Goal: Task Accomplishment & Management: Complete application form

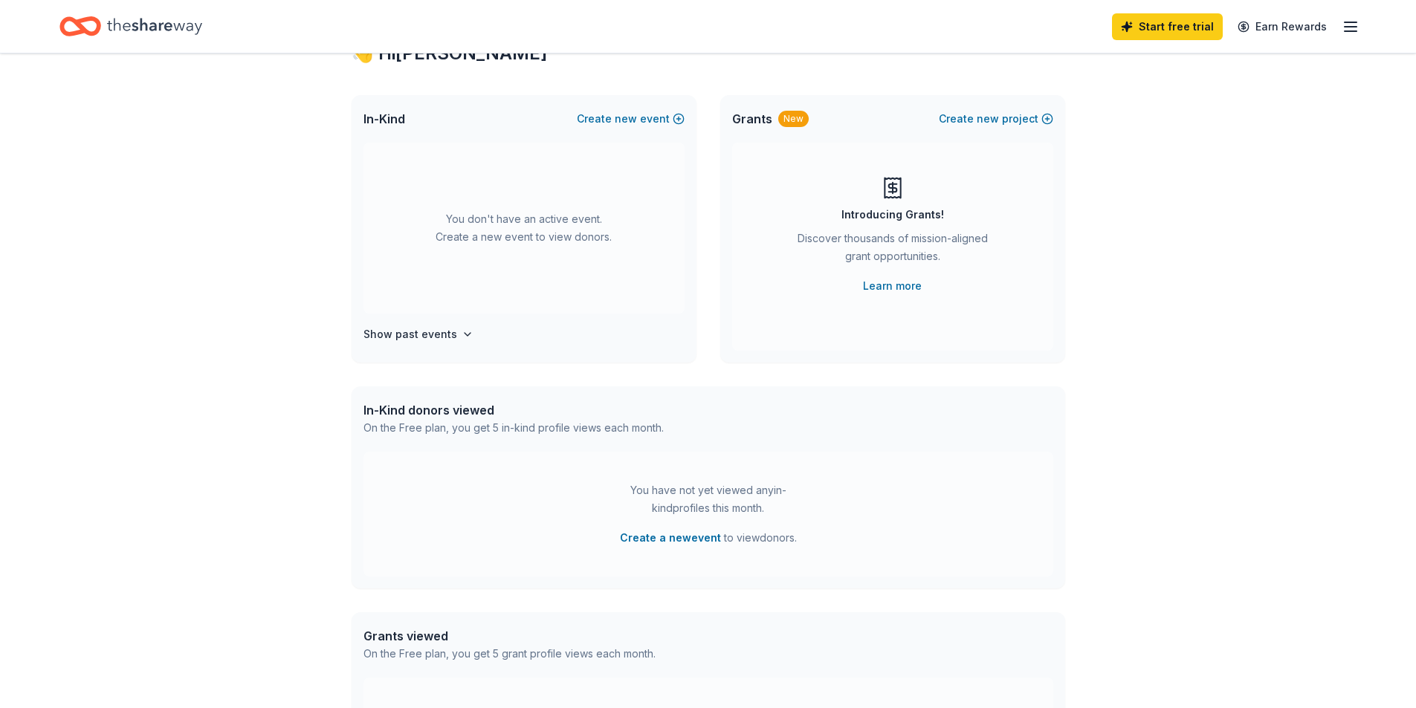
scroll to position [297, 0]
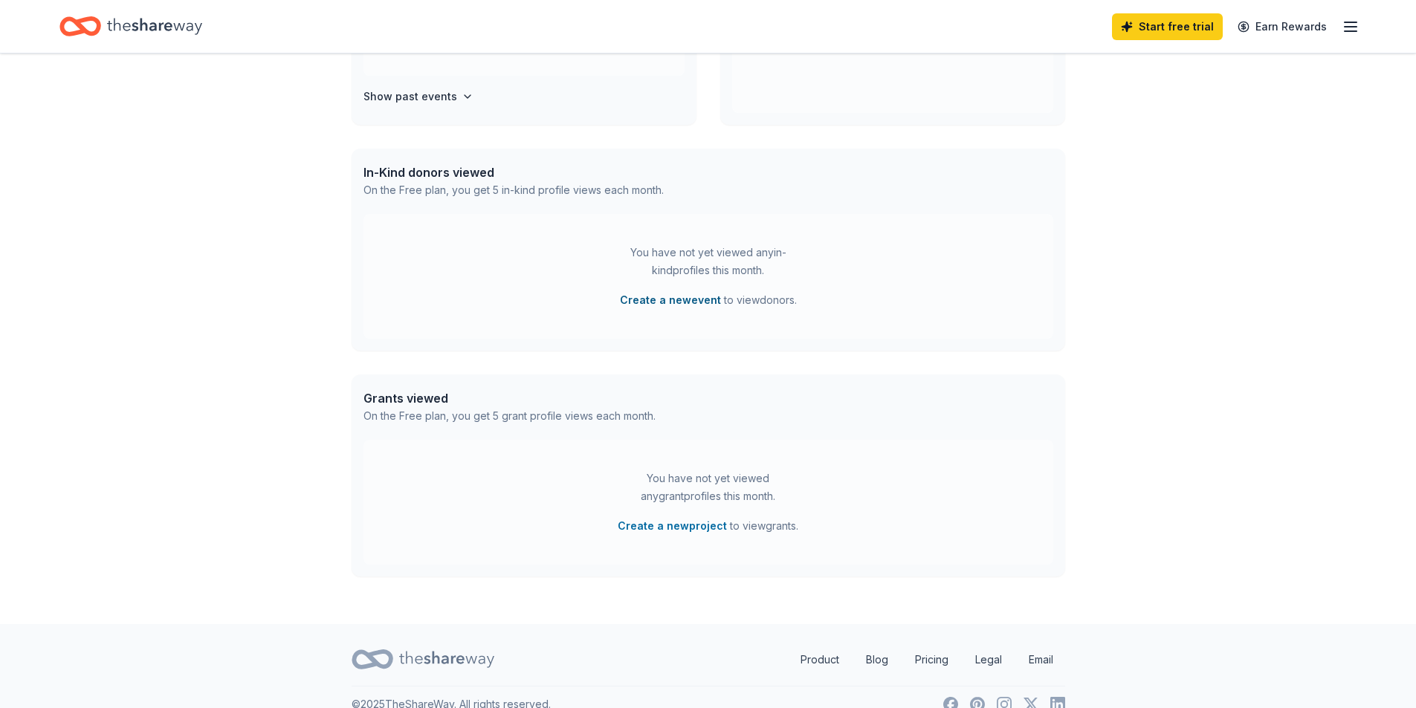
click at [697, 294] on button "Create a new event" at bounding box center [670, 300] width 101 height 18
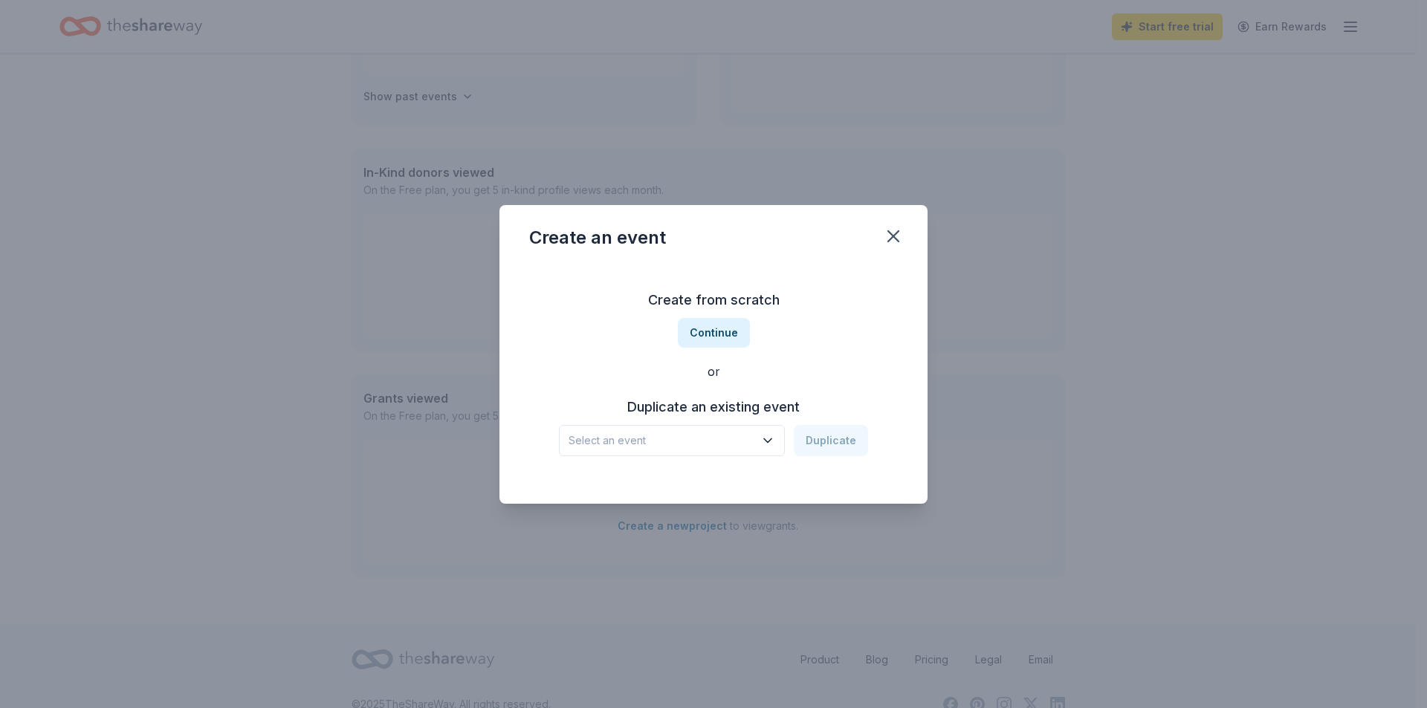
click at [771, 435] on icon "button" at bounding box center [767, 440] width 15 height 15
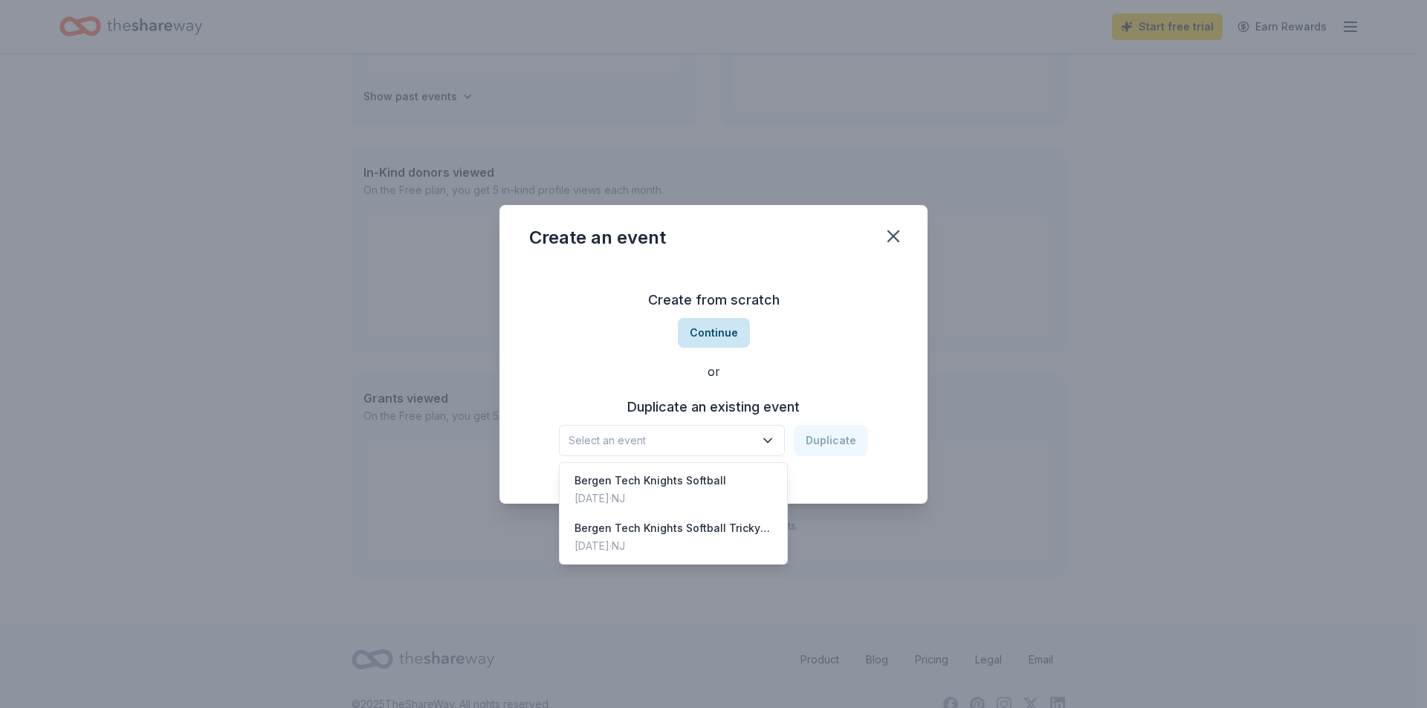
click at [705, 327] on div "Create from scratch Continue or Duplicate an existing event Select an event Dup…" at bounding box center [713, 373] width 369 height 216
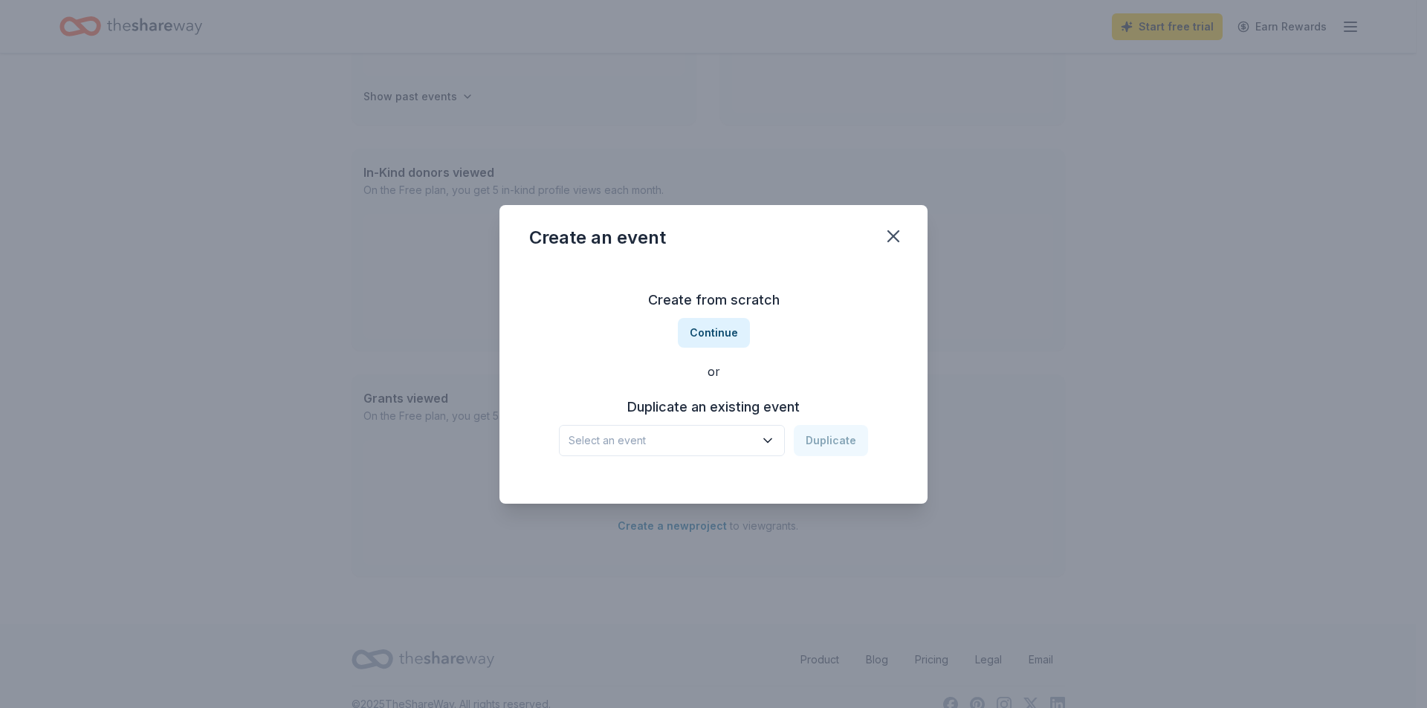
click at [665, 442] on span "Select an event" at bounding box center [662, 441] width 186 height 18
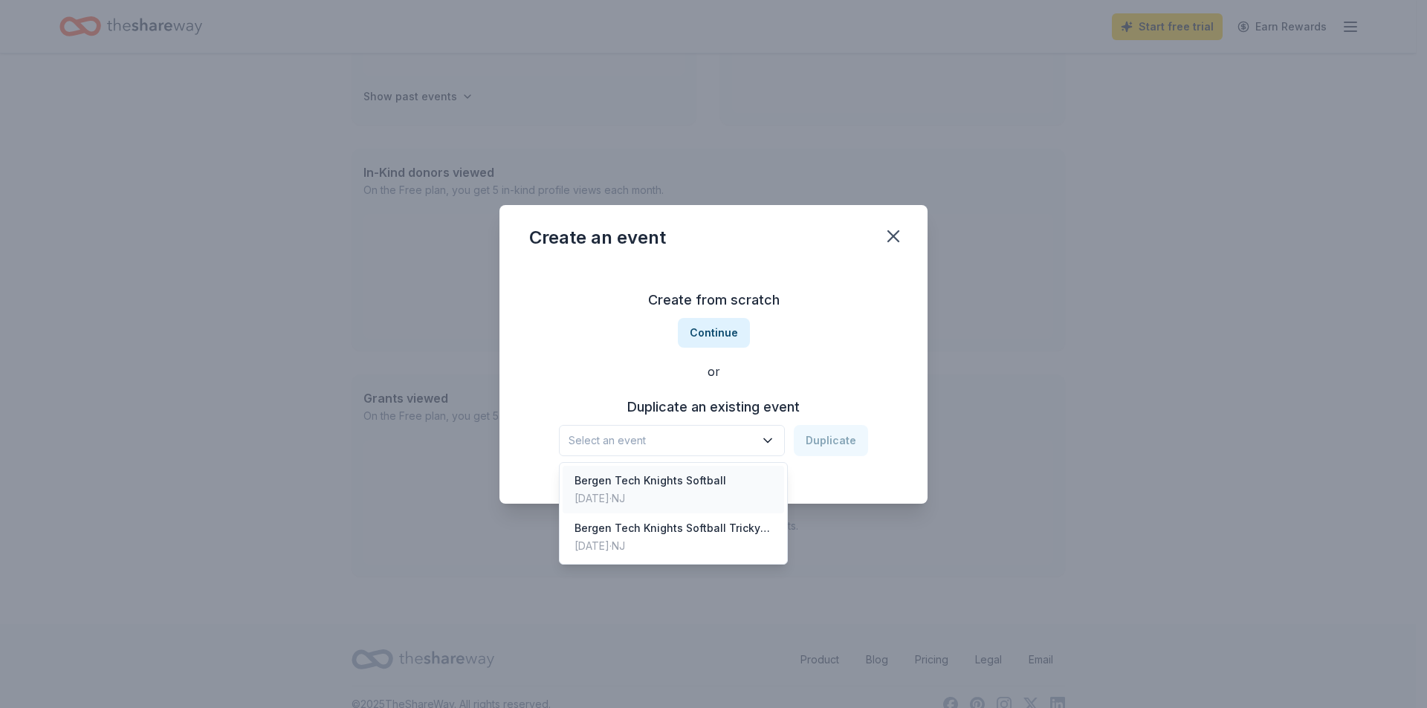
click at [669, 476] on div "Bergen Tech Knights Softball" at bounding box center [651, 481] width 152 height 18
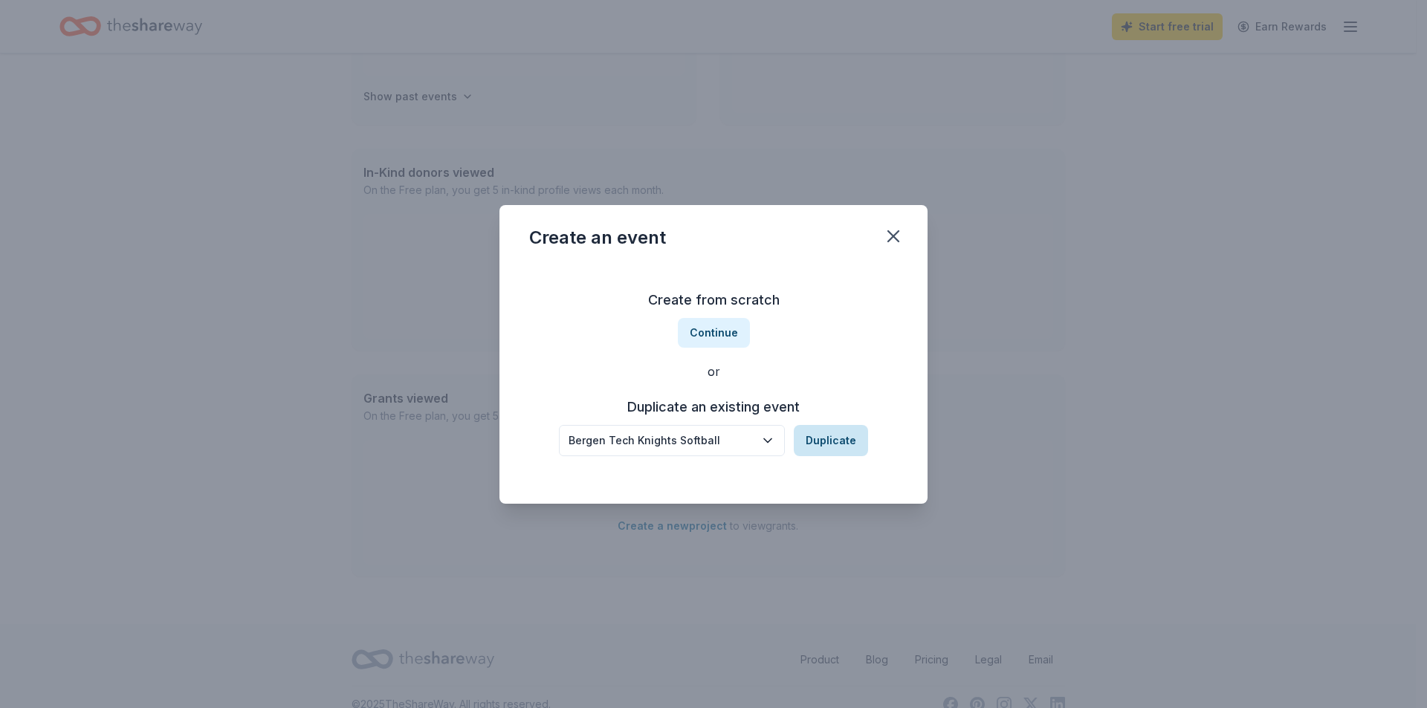
click at [855, 433] on button "Duplicate" at bounding box center [831, 440] width 74 height 31
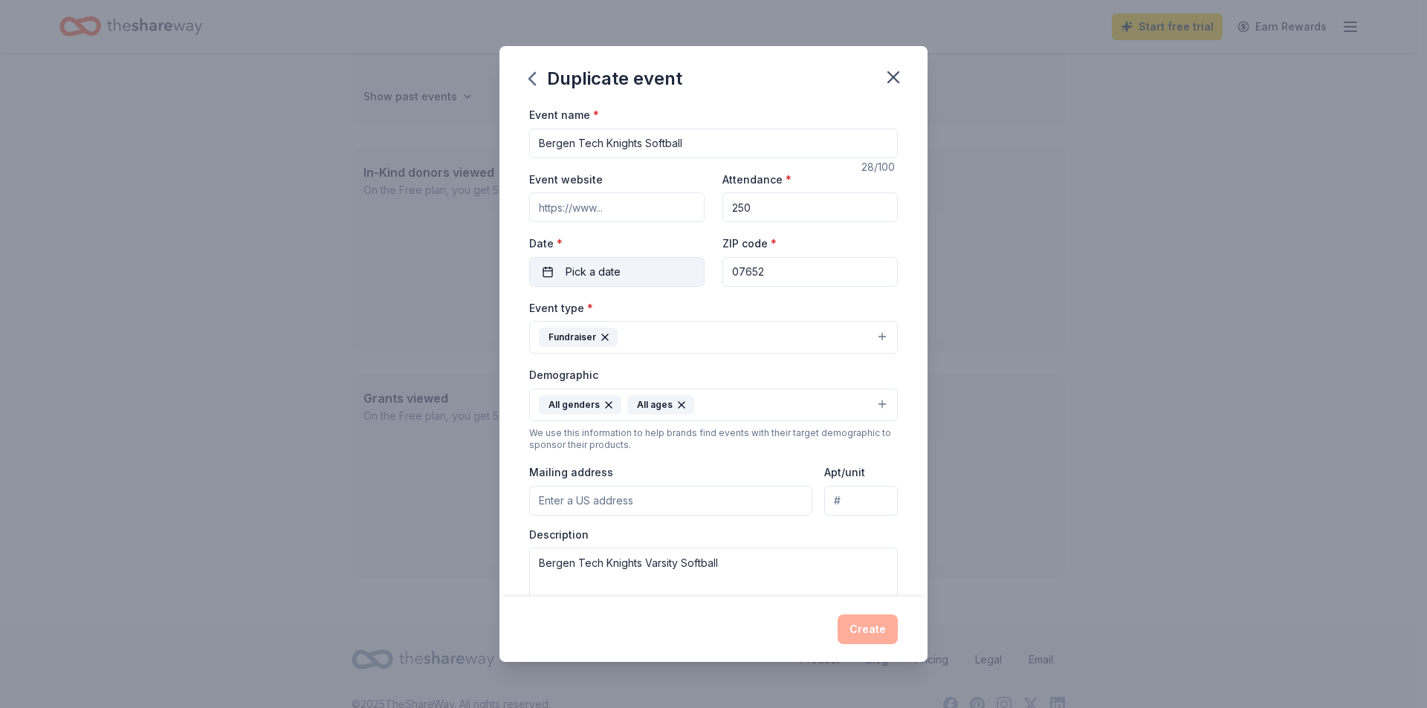
click at [642, 271] on button "Pick a date" at bounding box center [616, 272] width 175 height 30
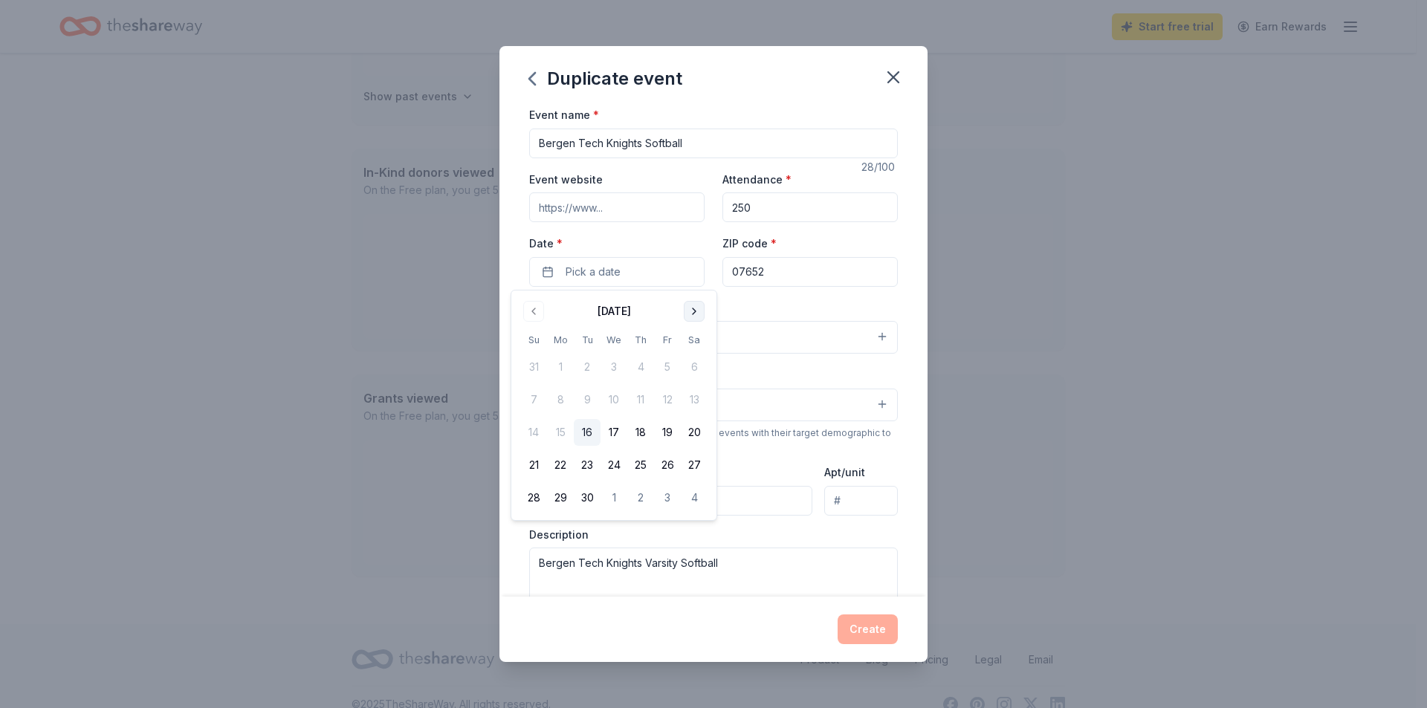
click at [693, 318] on button "Go to next month" at bounding box center [694, 311] width 21 height 21
click at [688, 311] on button "Go to next month" at bounding box center [694, 311] width 21 height 21
click at [676, 429] on button "16" at bounding box center [667, 432] width 27 height 27
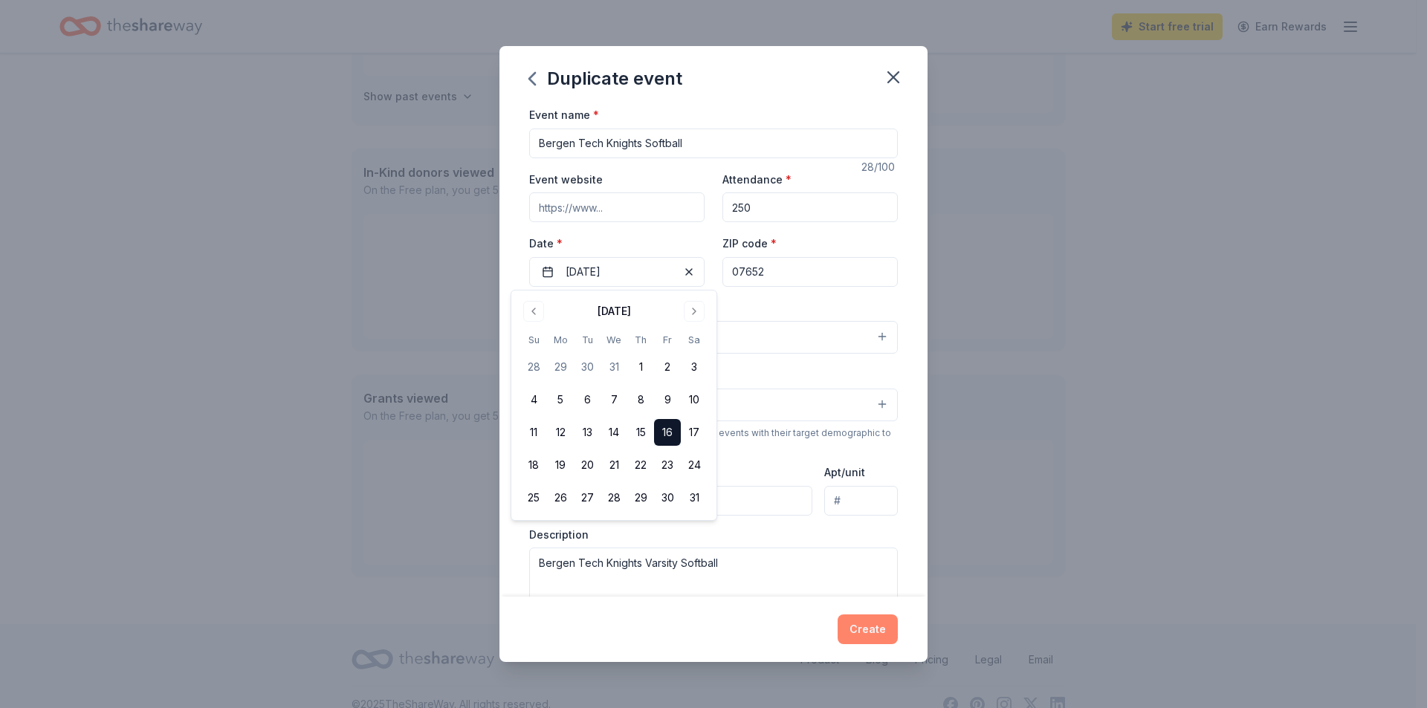
click at [869, 624] on button "Create" at bounding box center [868, 630] width 60 height 30
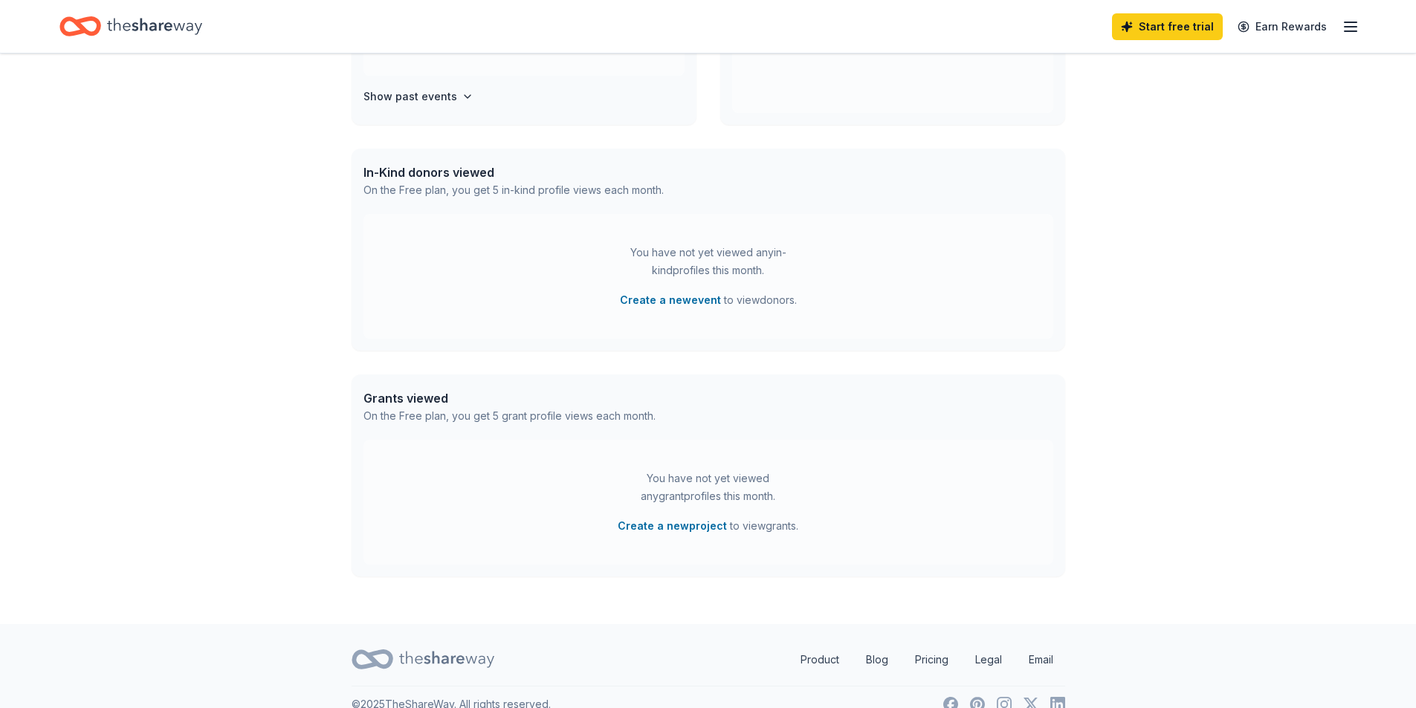
scroll to position [183, 0]
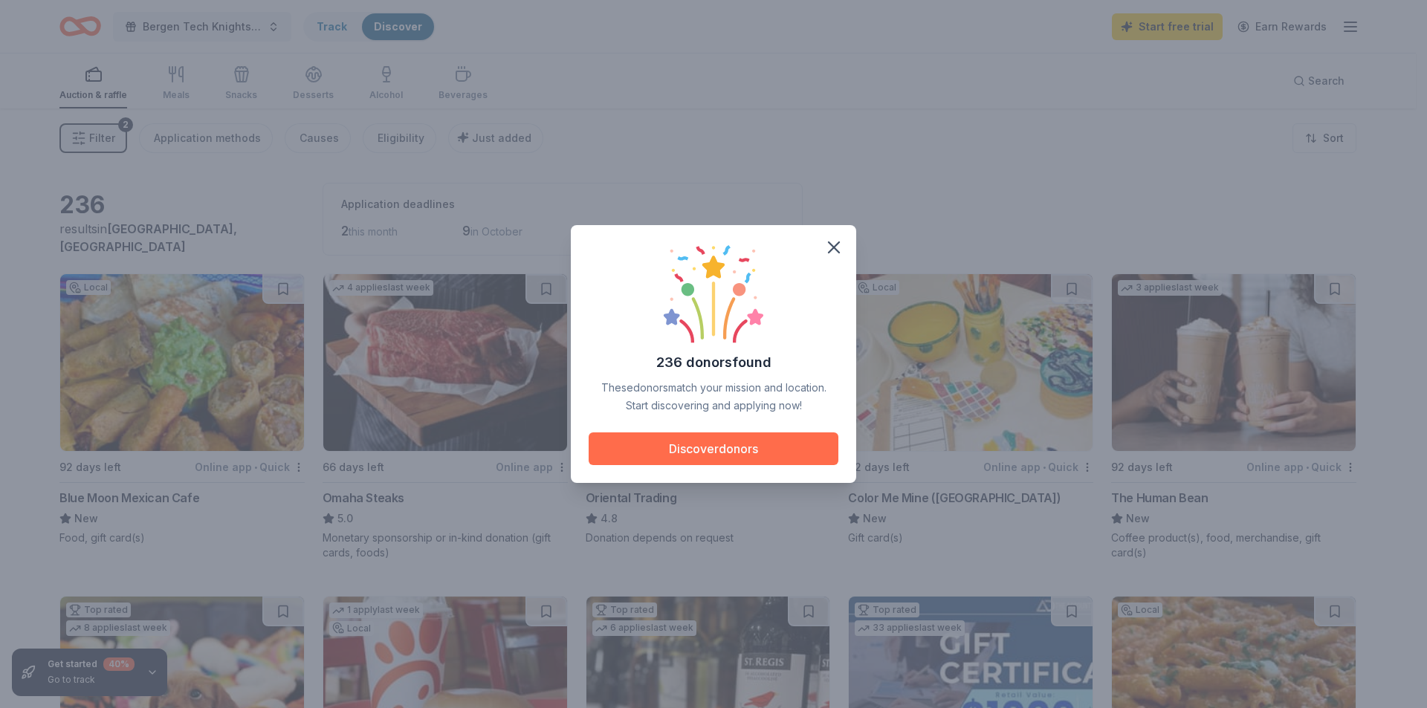
click at [781, 444] on button "Discover donors" at bounding box center [714, 449] width 250 height 33
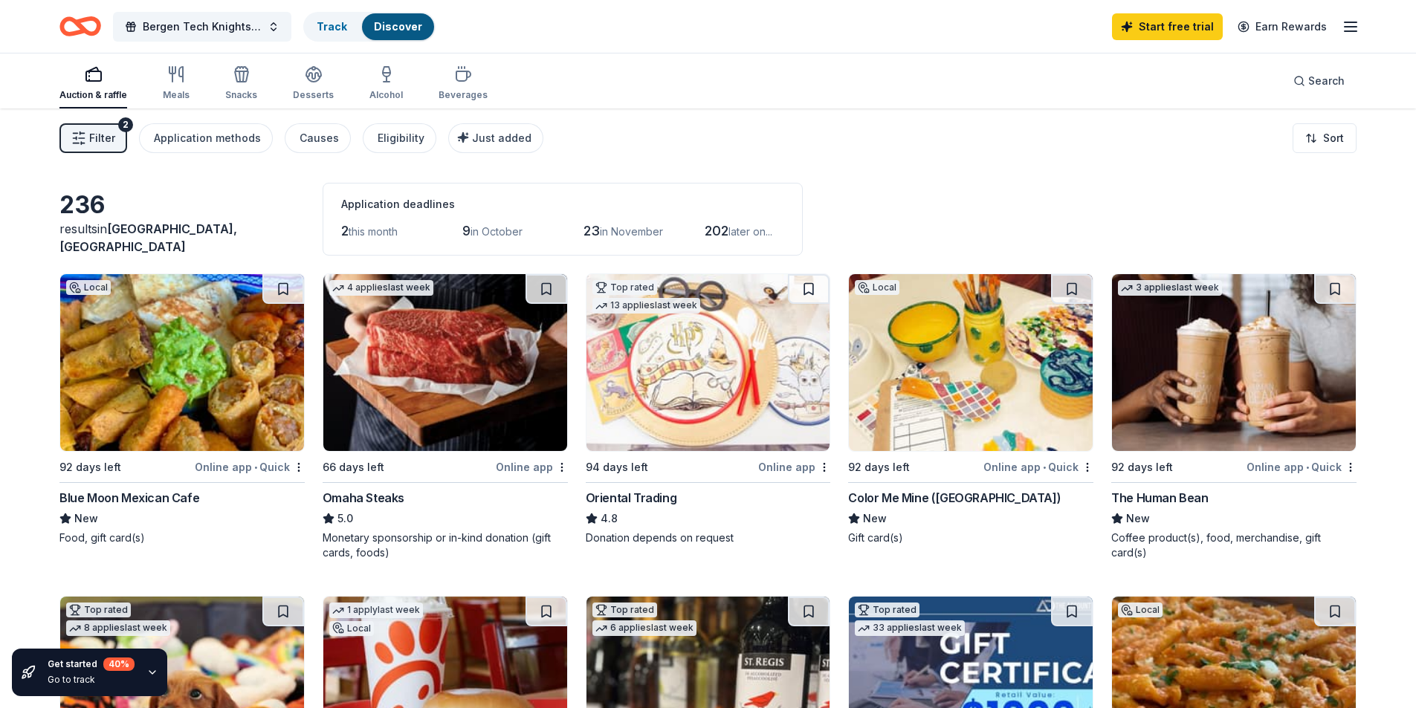
click at [161, 495] on div "Blue Moon Mexican Cafe" at bounding box center [129, 498] width 140 height 18
click at [185, 412] on img at bounding box center [182, 362] width 244 height 177
click at [474, 369] on img at bounding box center [445, 362] width 244 height 177
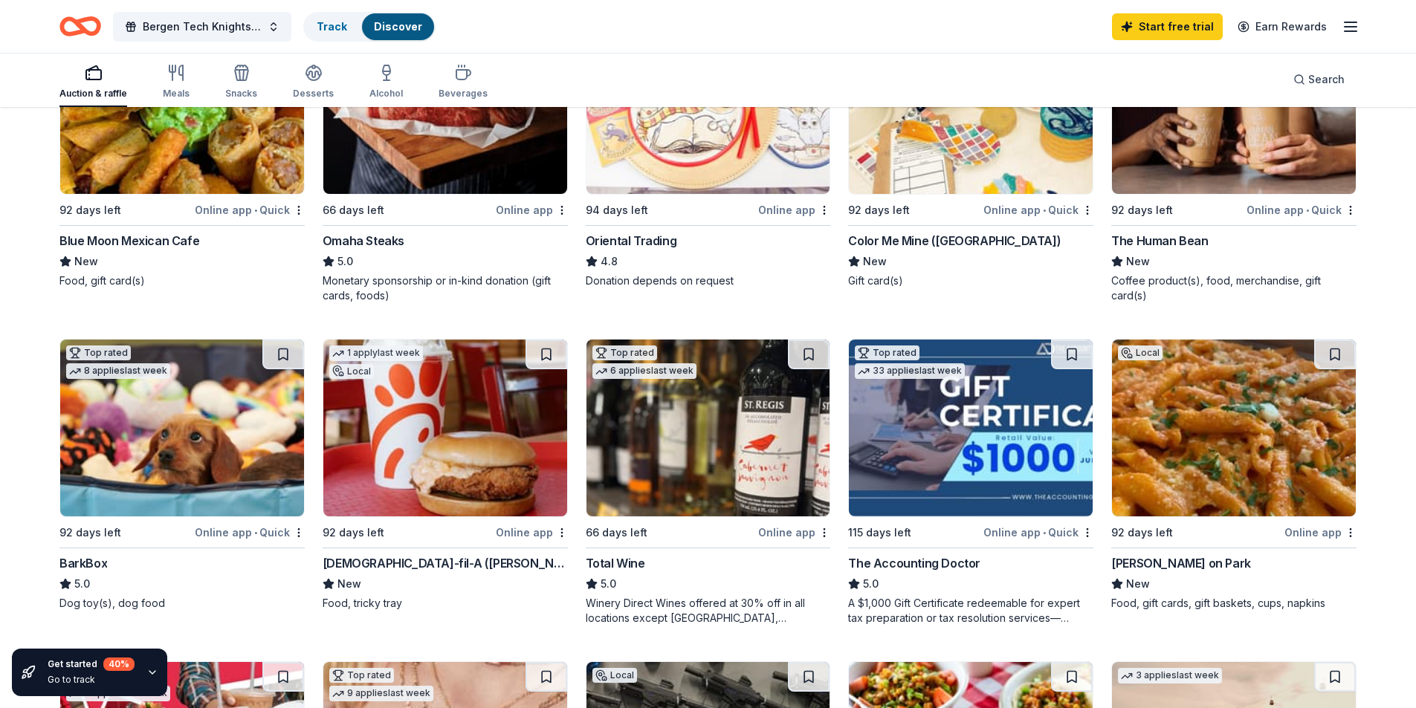
scroll to position [446, 0]
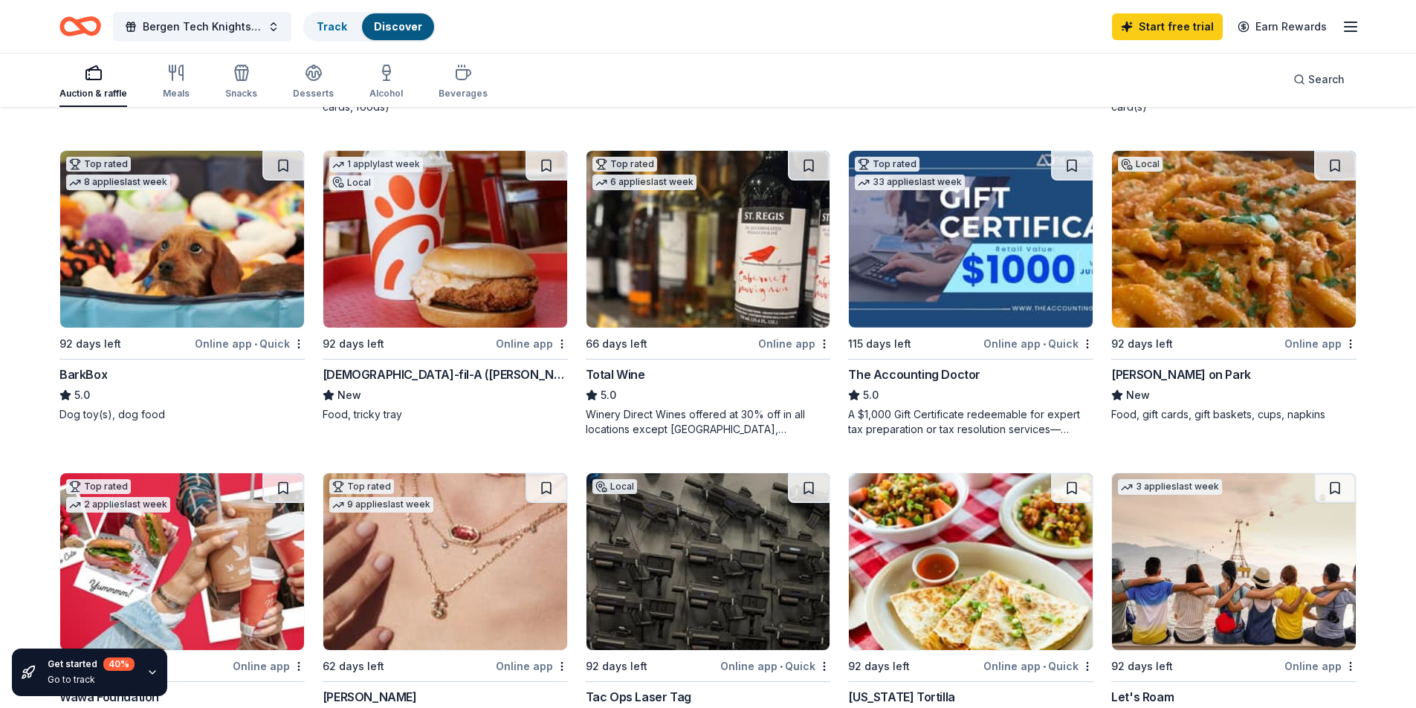
click at [464, 265] on img at bounding box center [445, 239] width 244 height 177
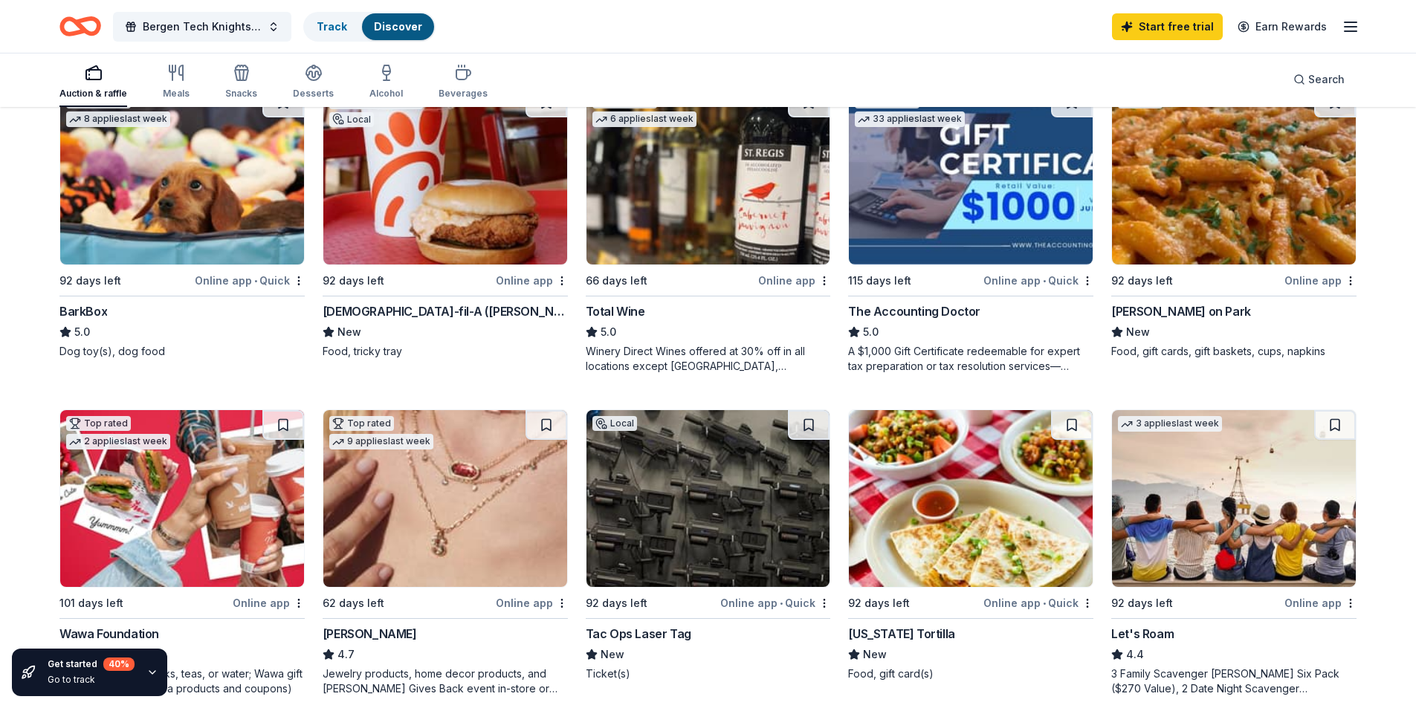
scroll to position [595, 0]
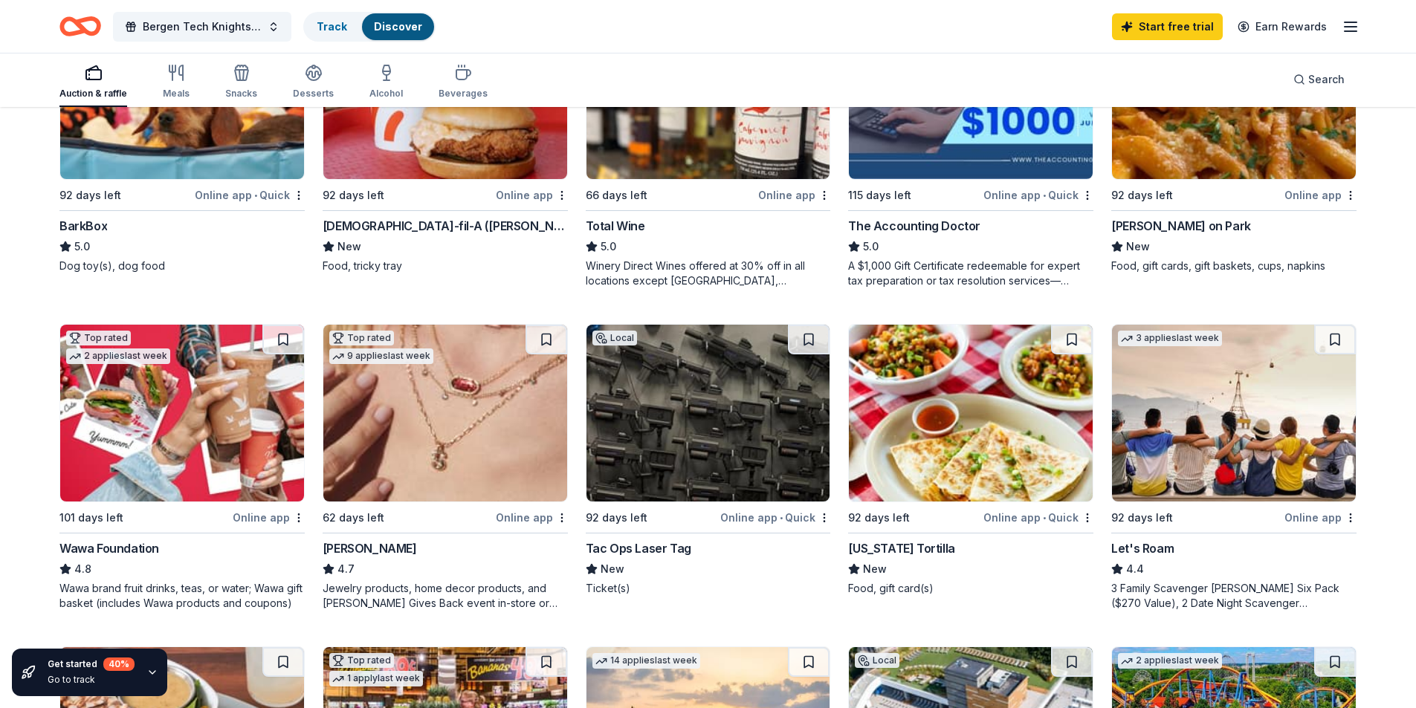
click at [187, 404] on img at bounding box center [182, 413] width 244 height 177
click at [730, 475] on img at bounding box center [708, 413] width 244 height 177
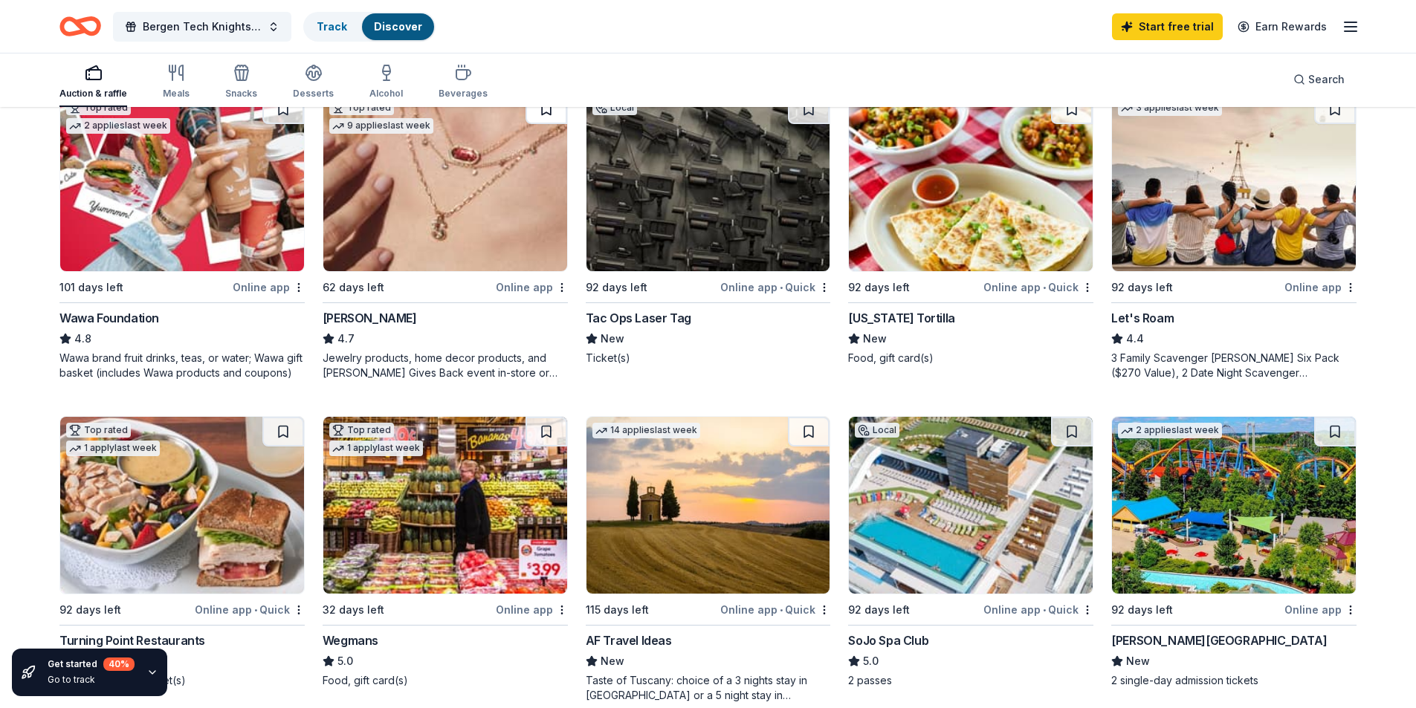
scroll to position [1041, 0]
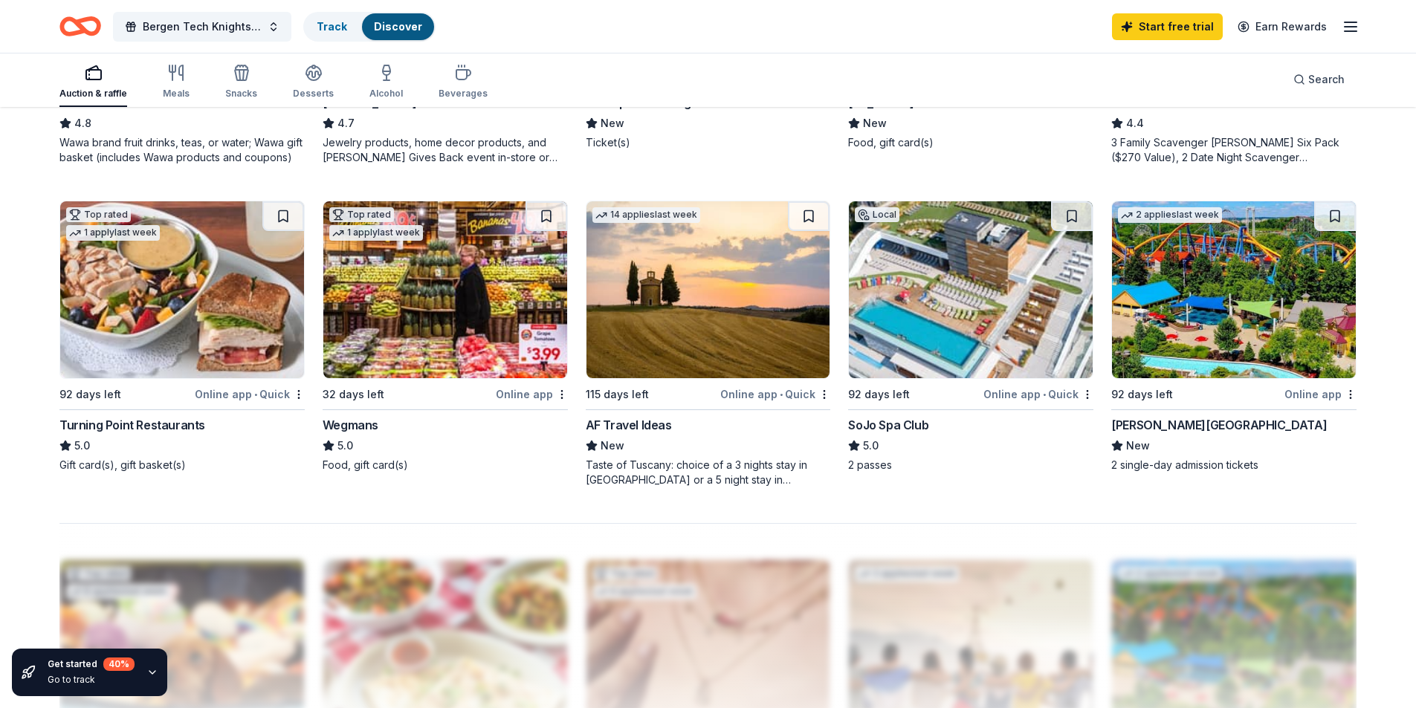
click at [472, 302] on img at bounding box center [445, 289] width 244 height 177
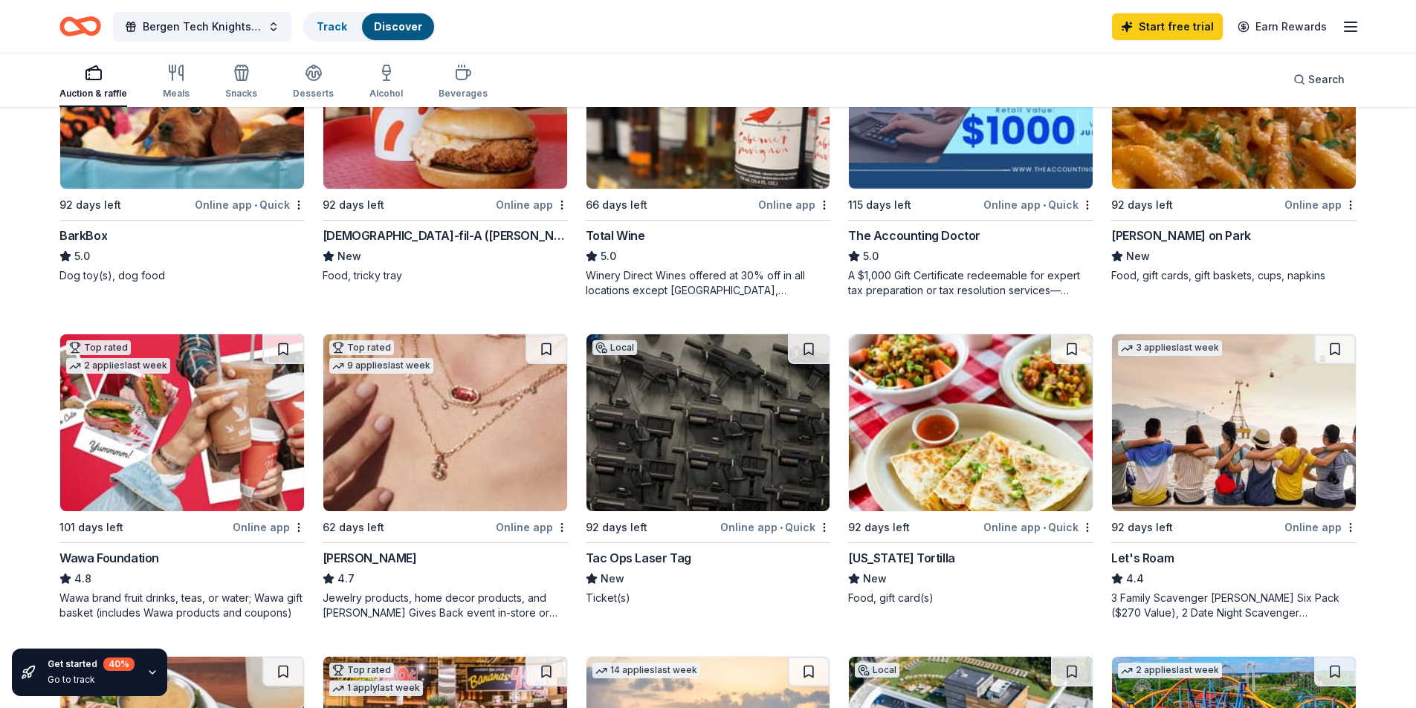
scroll to position [743, 0]
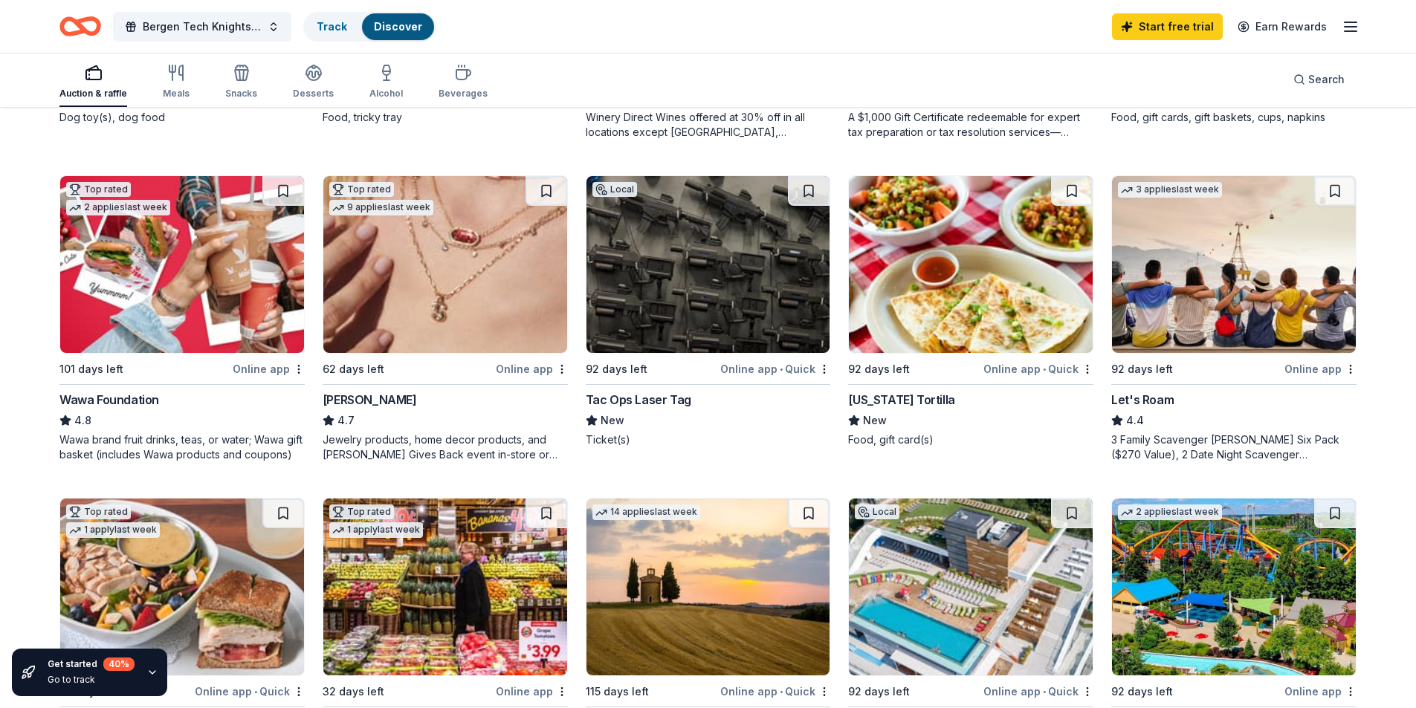
click at [172, 295] on img at bounding box center [182, 264] width 244 height 177
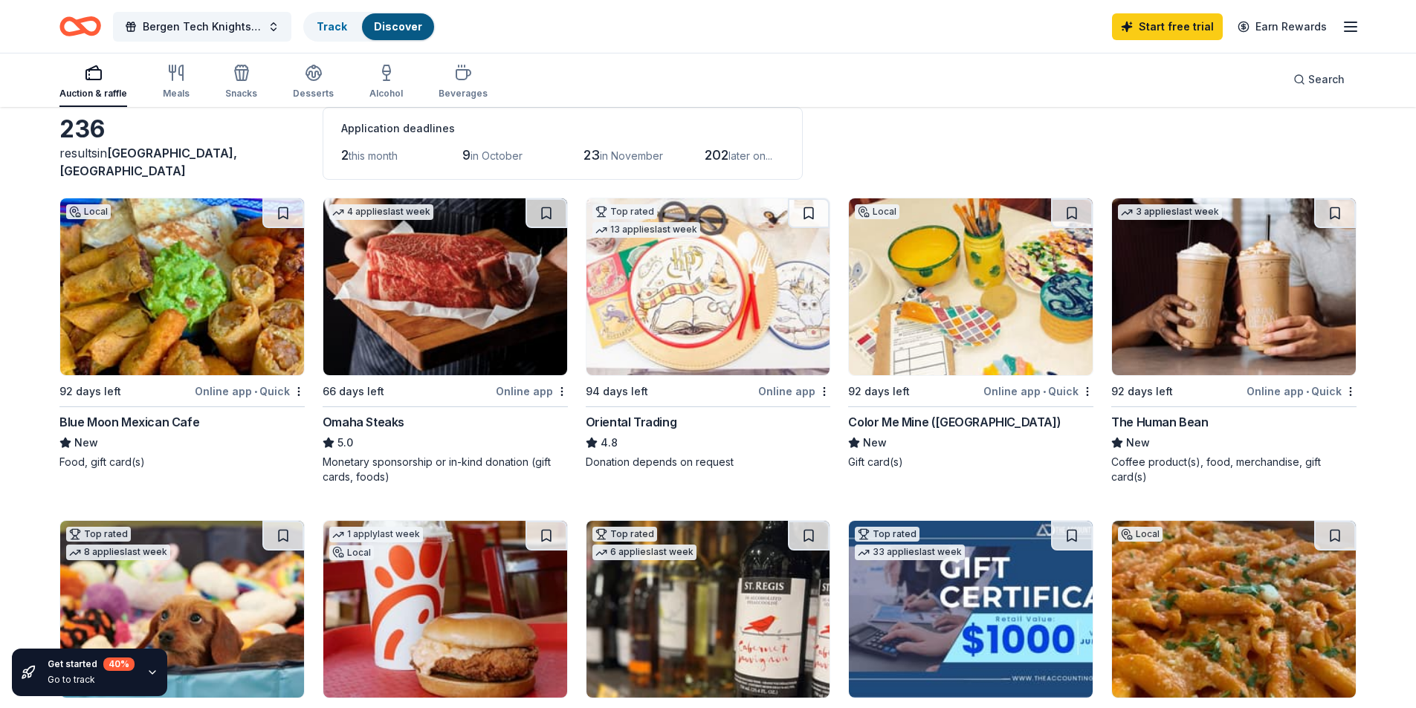
scroll to position [74, 0]
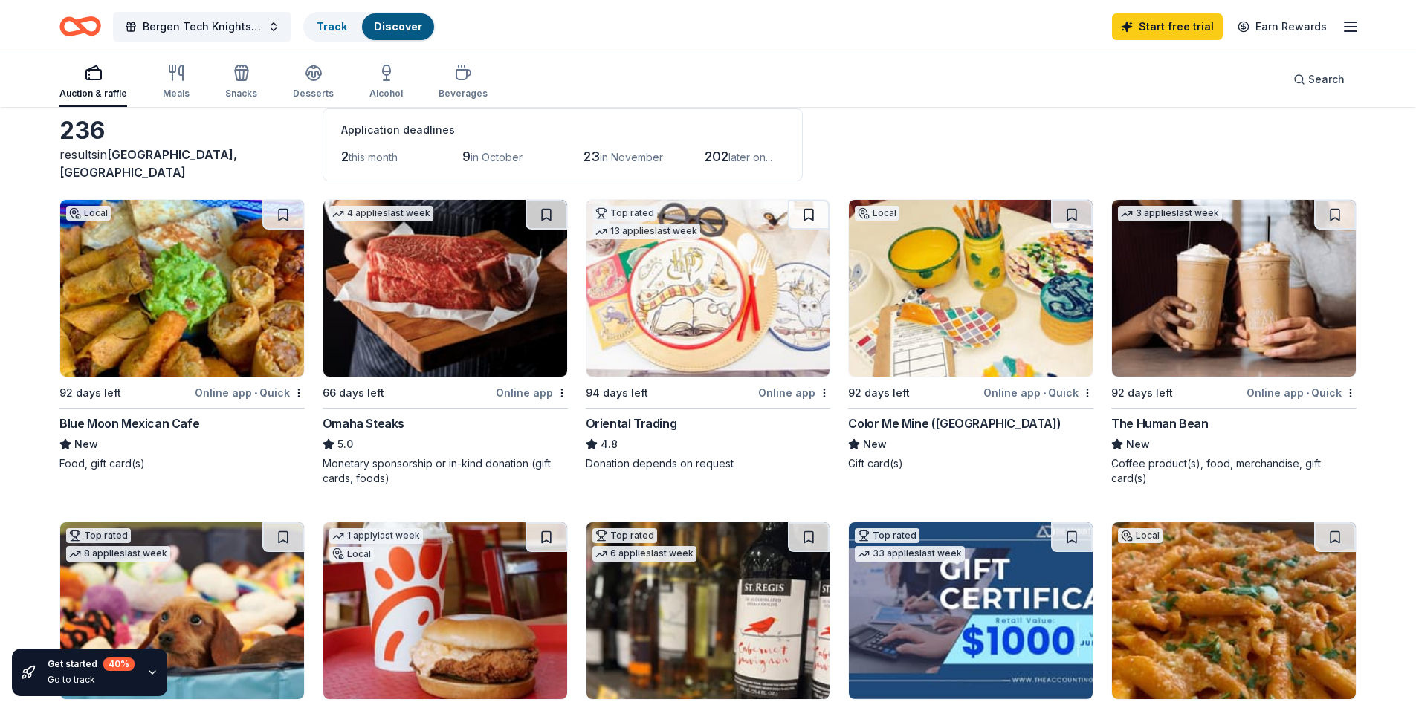
click at [1224, 294] on img at bounding box center [1234, 288] width 244 height 177
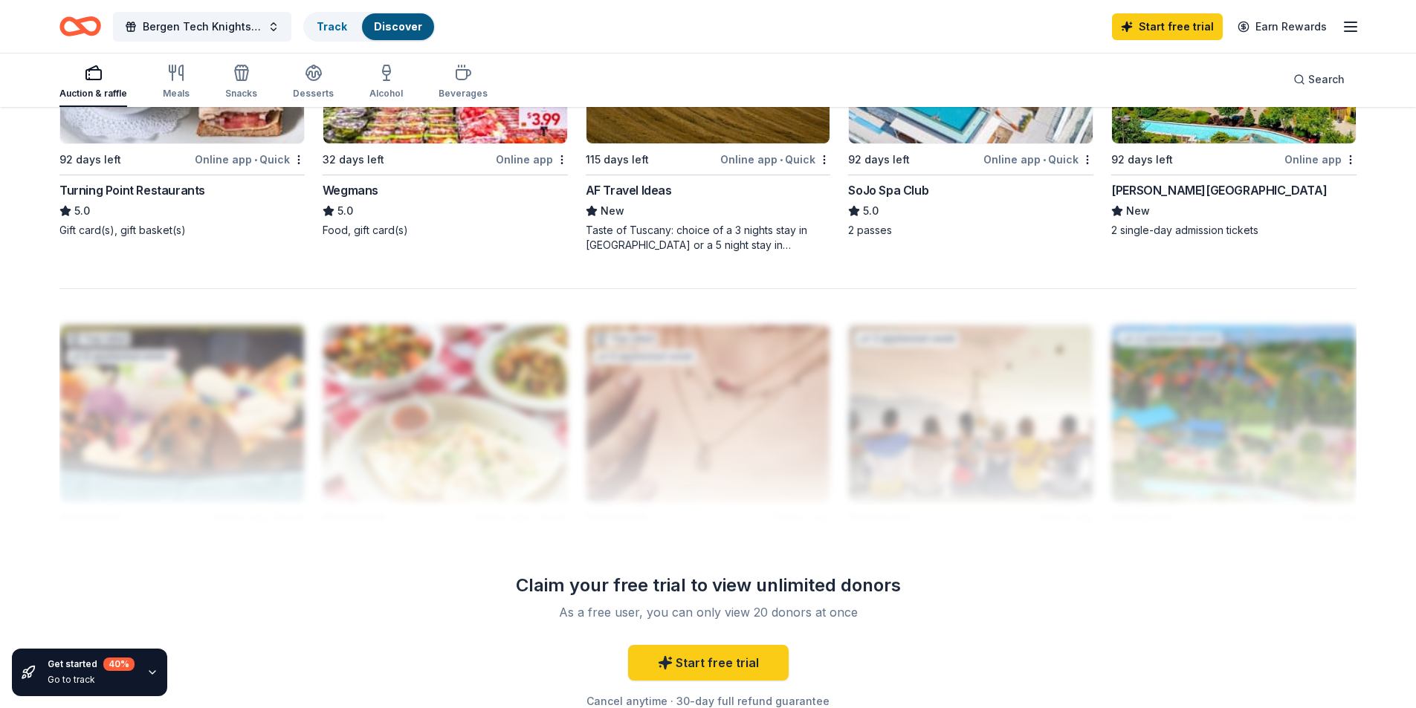
scroll to position [1452, 0]
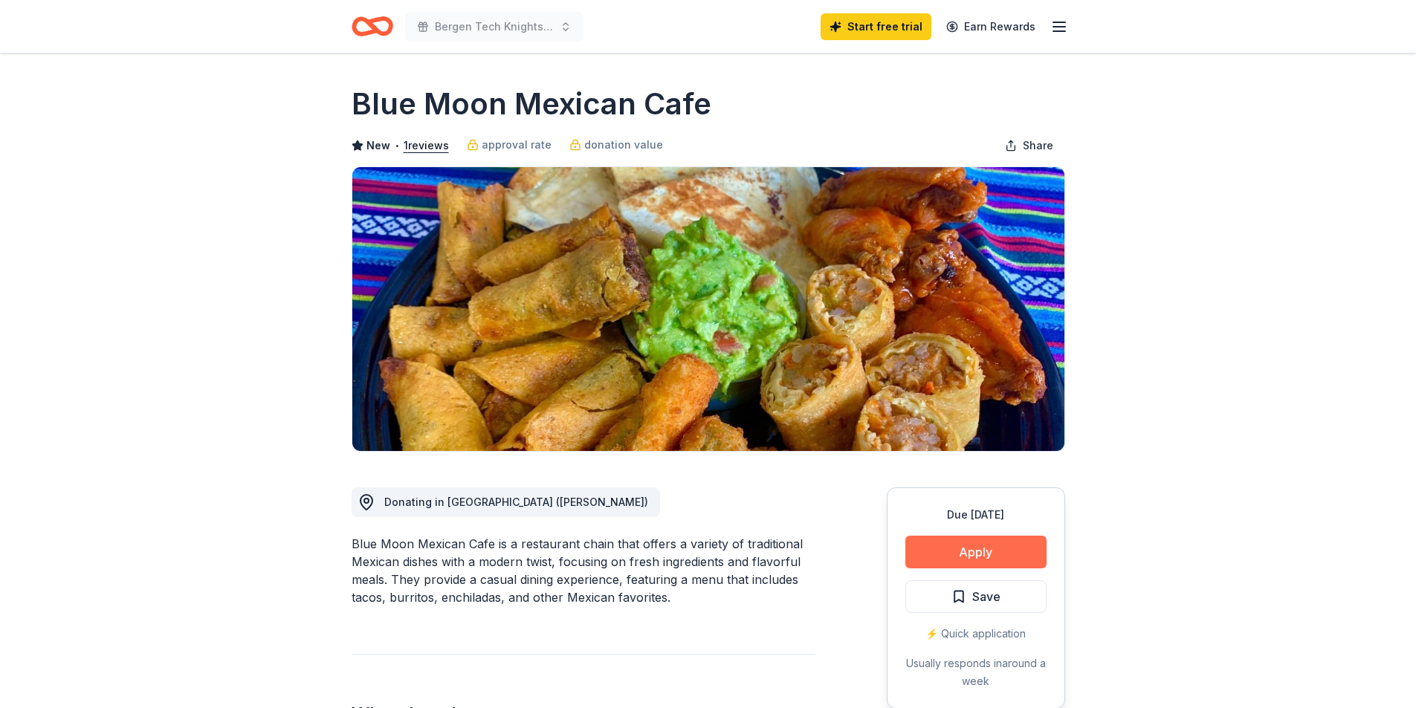
click at [998, 548] on button "Apply" at bounding box center [975, 552] width 141 height 33
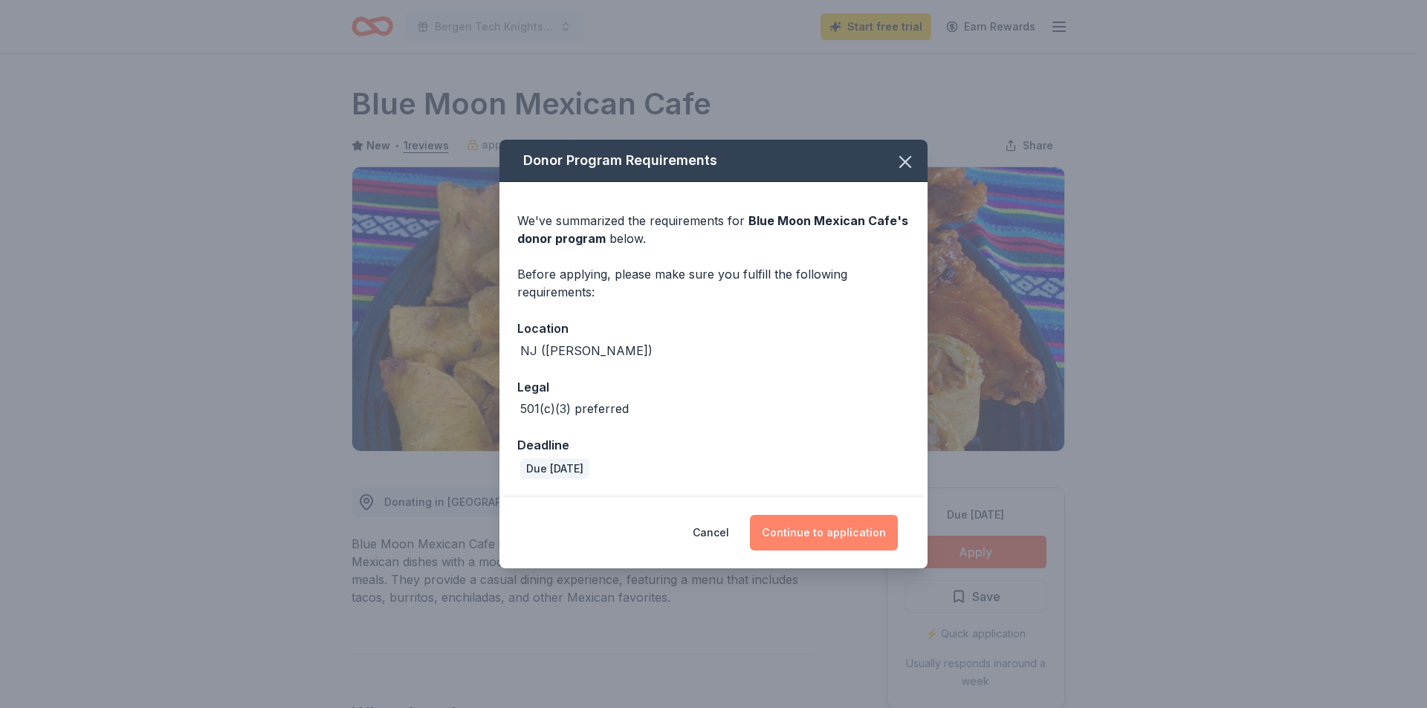
click at [846, 528] on button "Continue to application" at bounding box center [824, 533] width 148 height 36
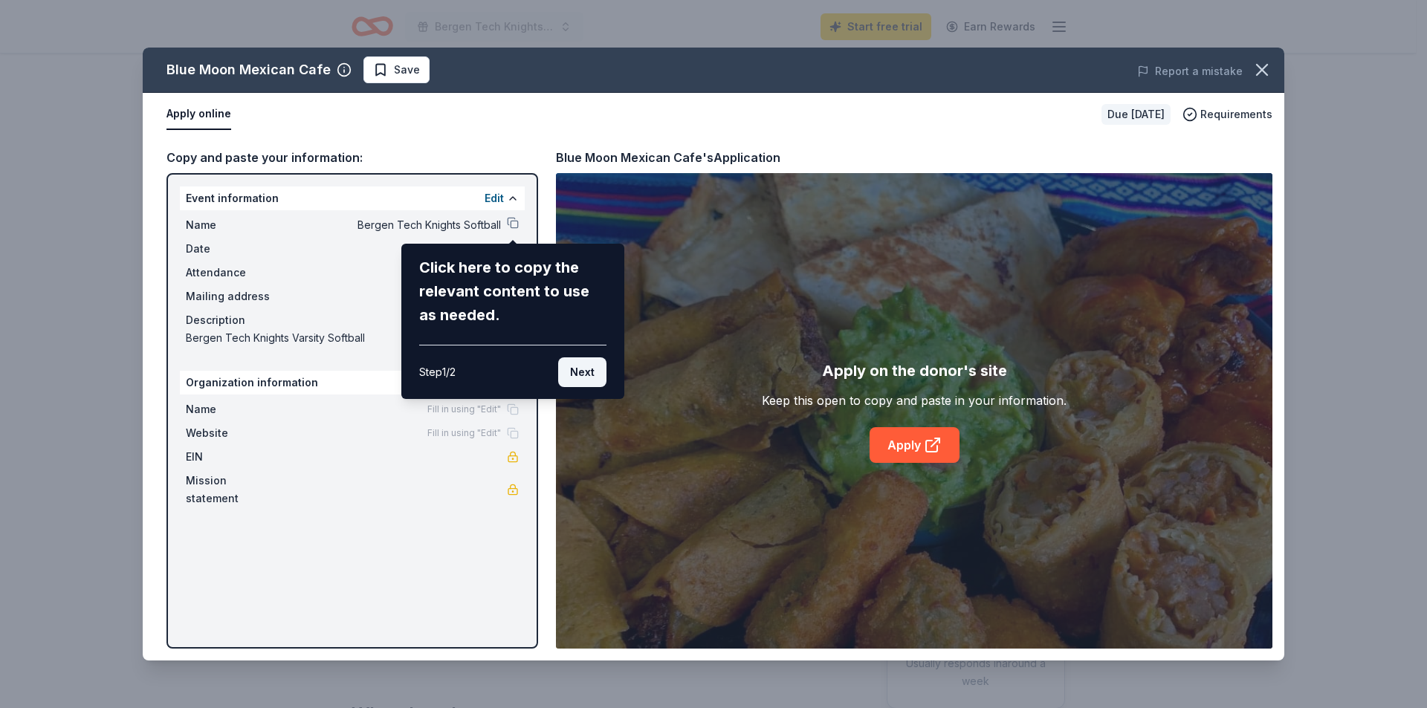
click at [570, 372] on button "Next" at bounding box center [582, 372] width 48 height 30
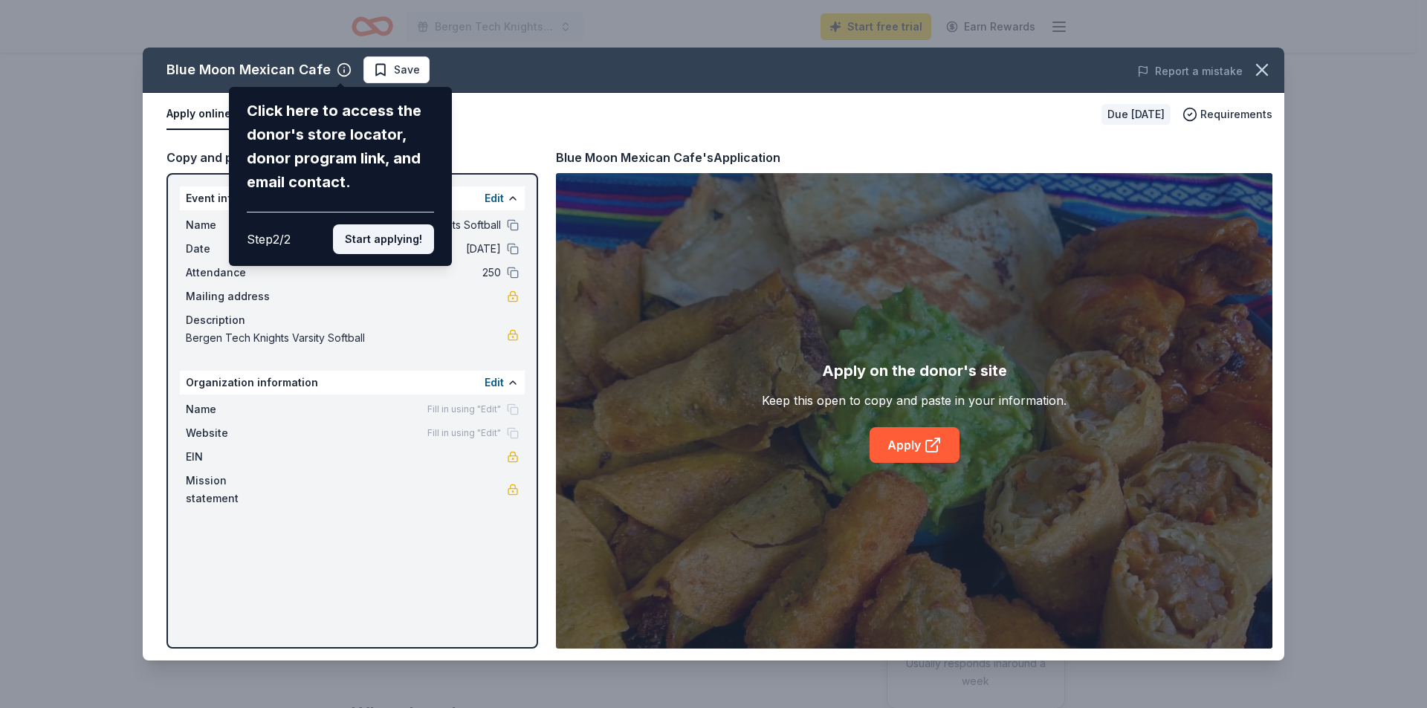
click at [396, 241] on button "Start applying!" at bounding box center [383, 239] width 101 height 30
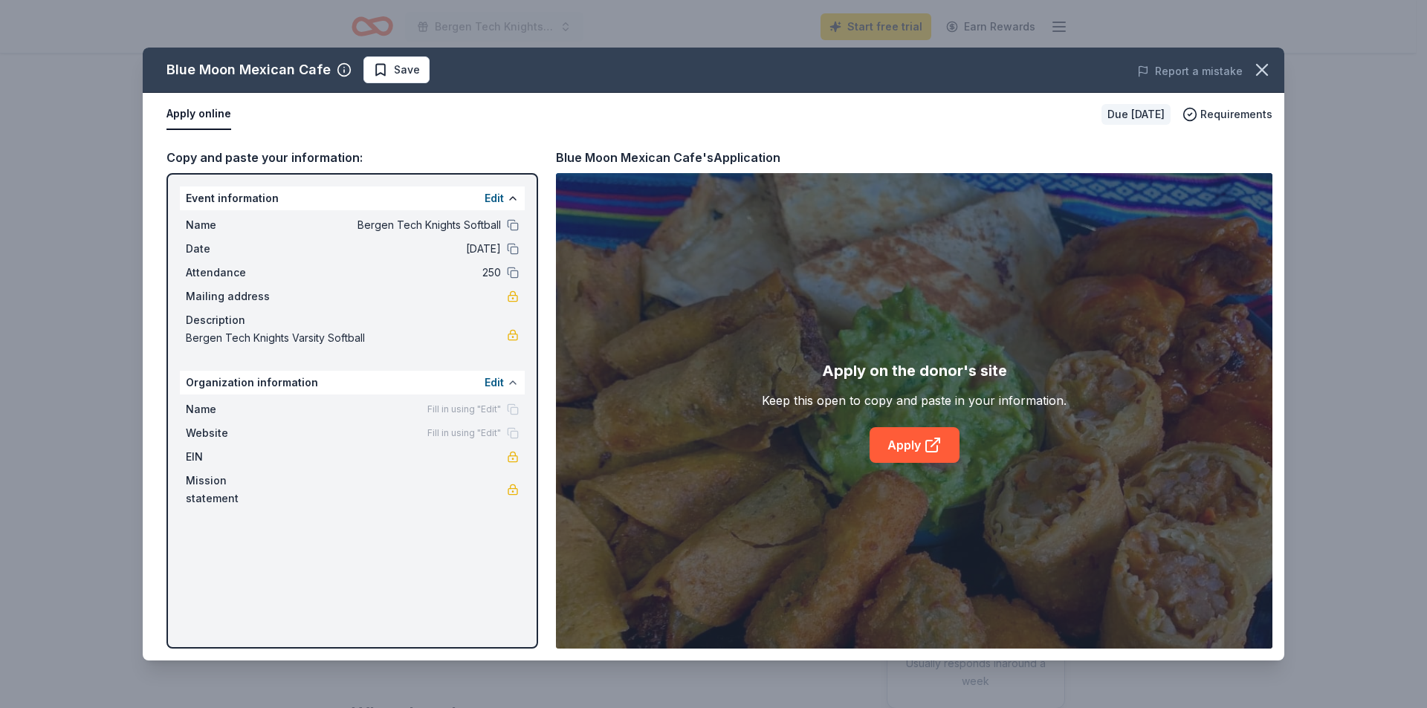
click at [507, 384] on button at bounding box center [513, 383] width 12 height 12
click at [916, 449] on link "Apply" at bounding box center [915, 445] width 90 height 36
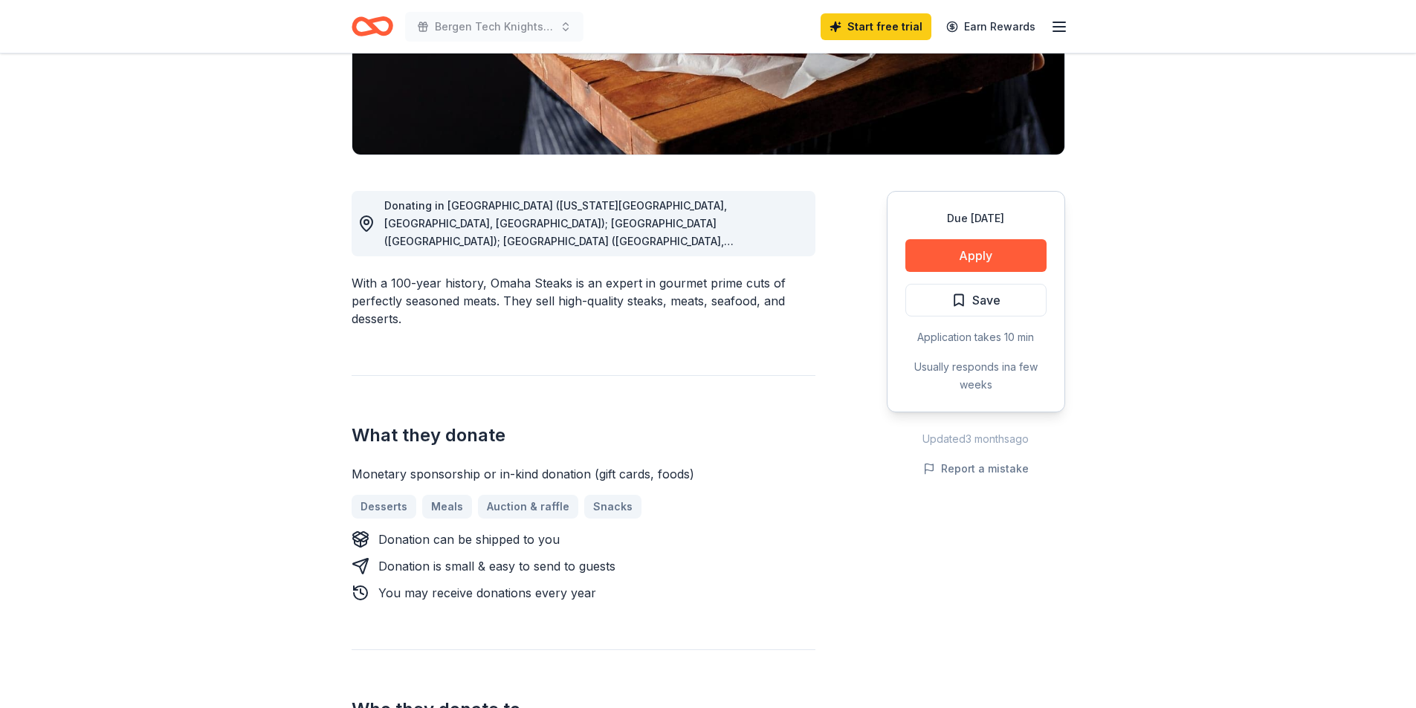
scroll to position [149, 0]
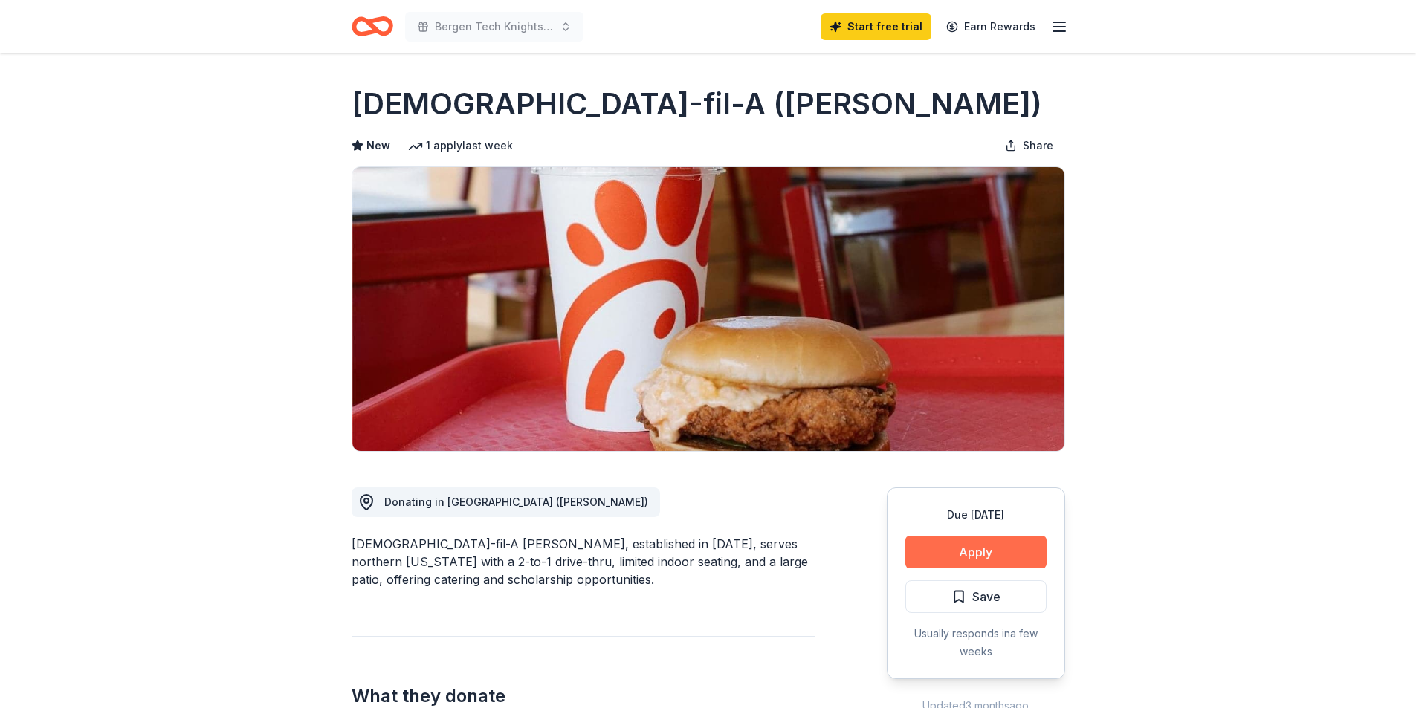
click at [983, 543] on button "Apply" at bounding box center [975, 552] width 141 height 33
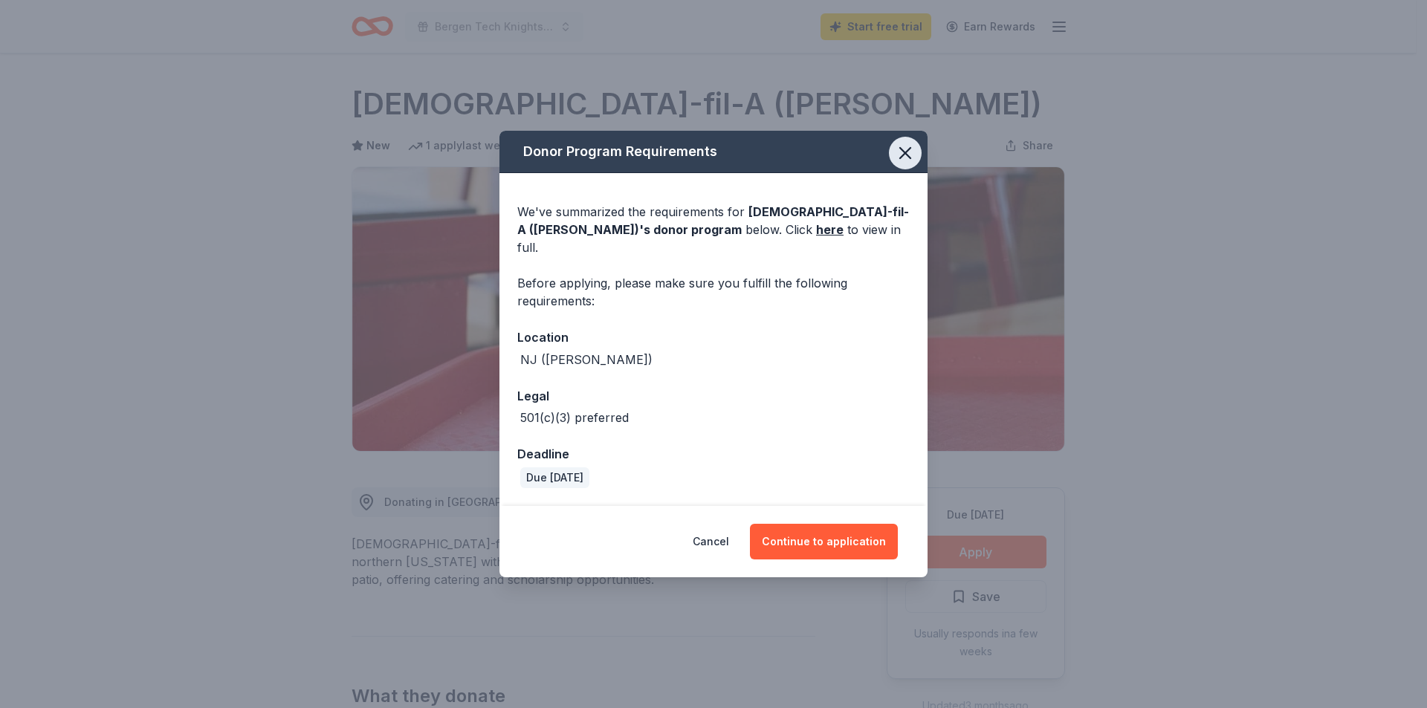
click at [903, 157] on icon "button" at bounding box center [905, 153] width 21 height 21
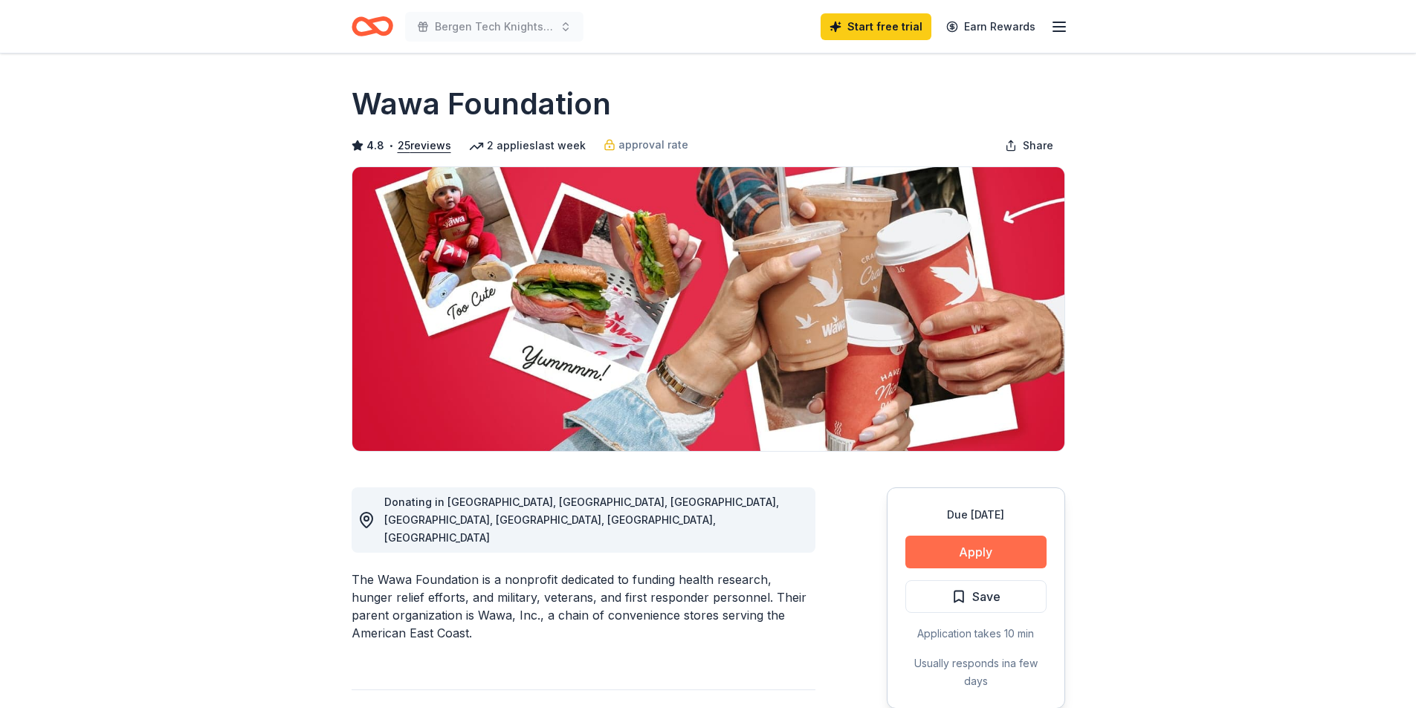
click at [1020, 549] on button "Apply" at bounding box center [975, 552] width 141 height 33
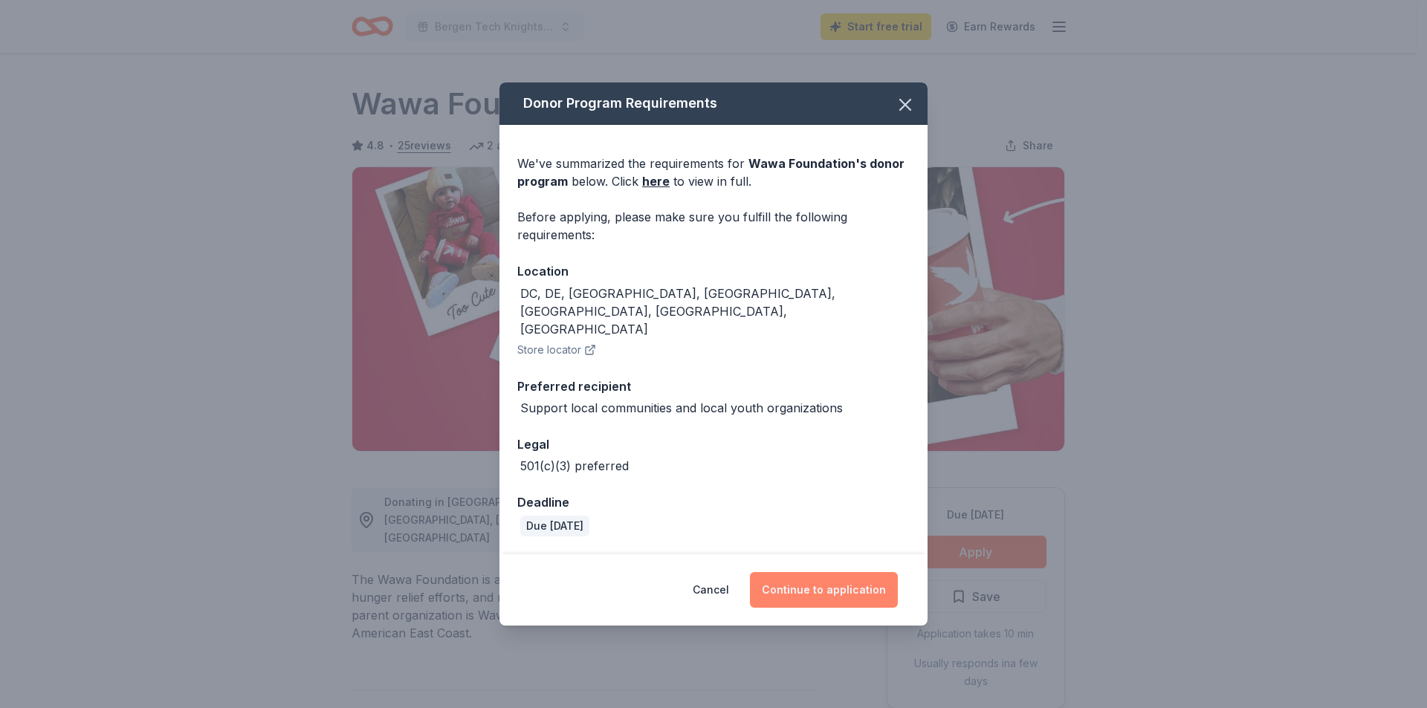
click at [858, 586] on button "Continue to application" at bounding box center [824, 590] width 148 height 36
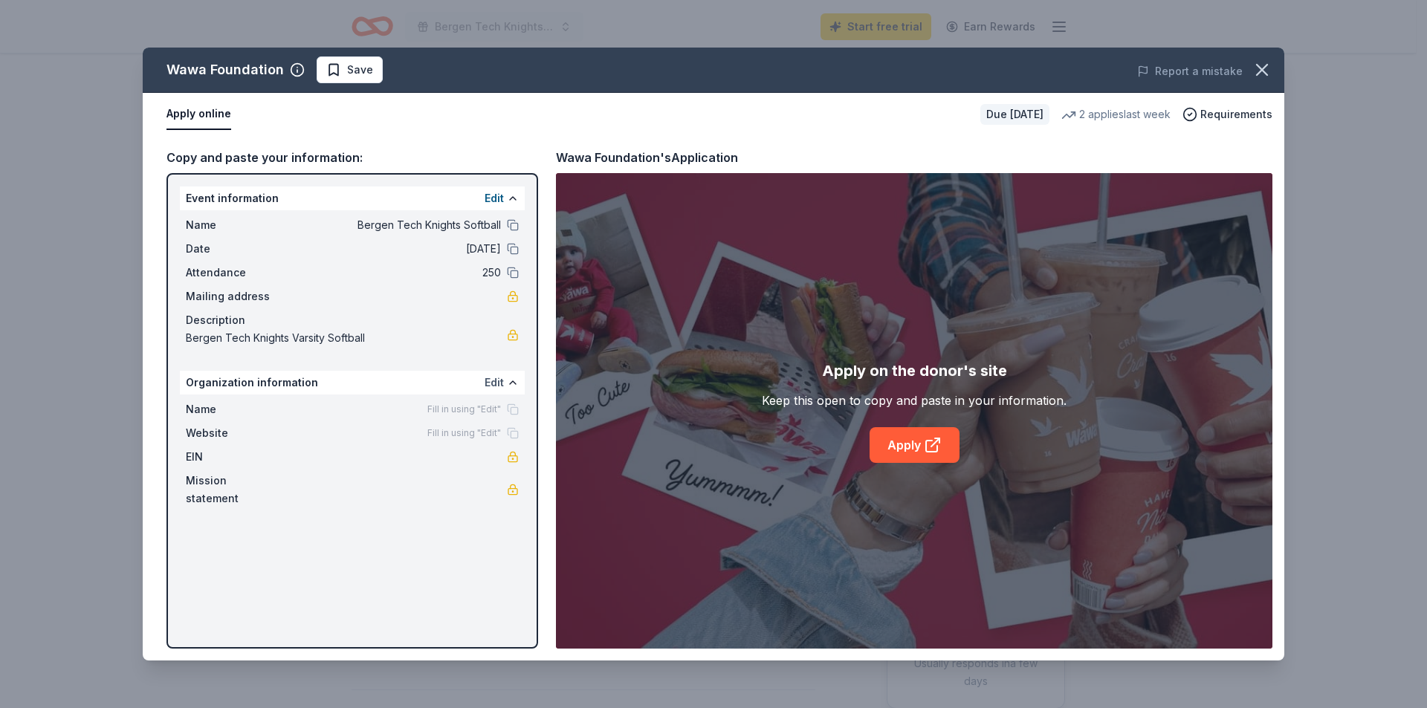
click at [497, 381] on button "Edit" at bounding box center [494, 383] width 19 height 18
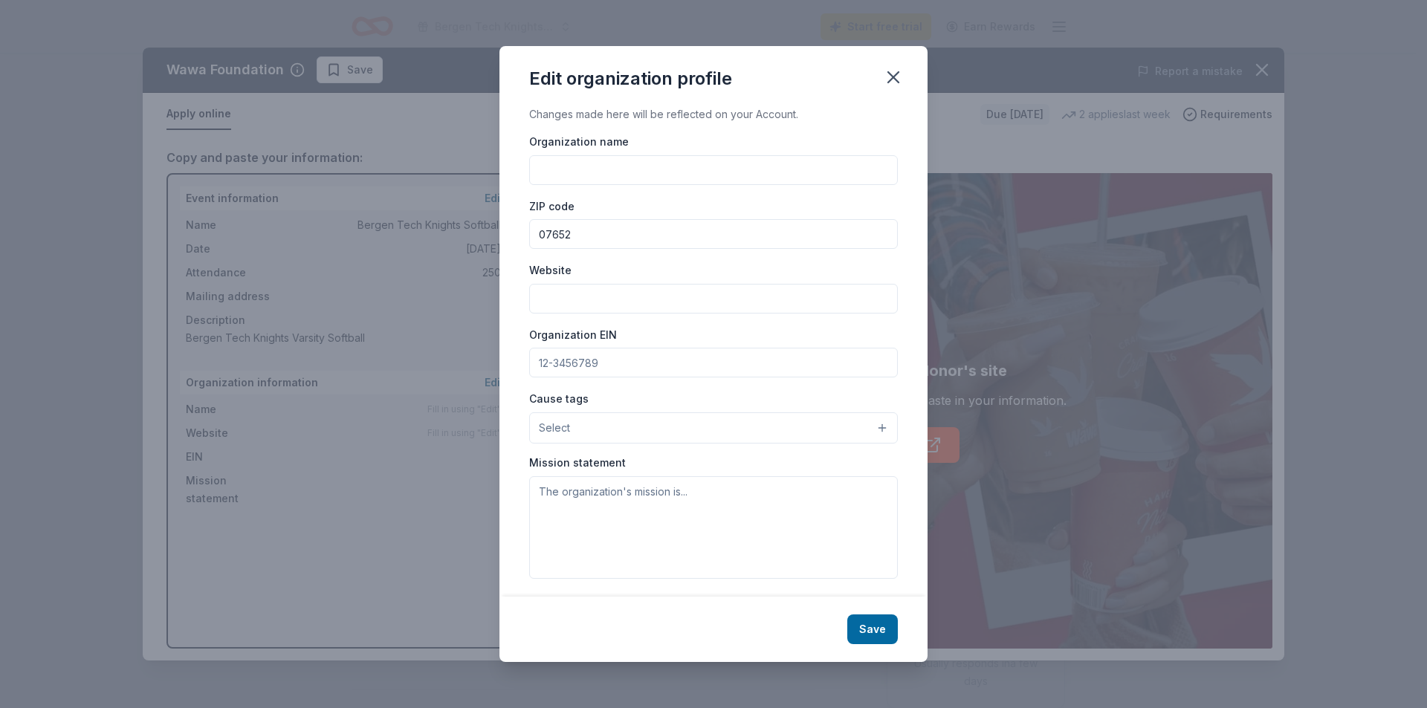
click at [604, 175] on input "Organization name" at bounding box center [713, 170] width 369 height 30
type input "Bergen Tech High School Softball"
drag, startPoint x: 616, startPoint y: 366, endPoint x: 6, endPoint y: 275, distance: 617.0
click at [386, 315] on div "Edit organization profile Changes made here will be reflected on your Account. …" at bounding box center [713, 354] width 1427 height 708
type input "22-6002432"
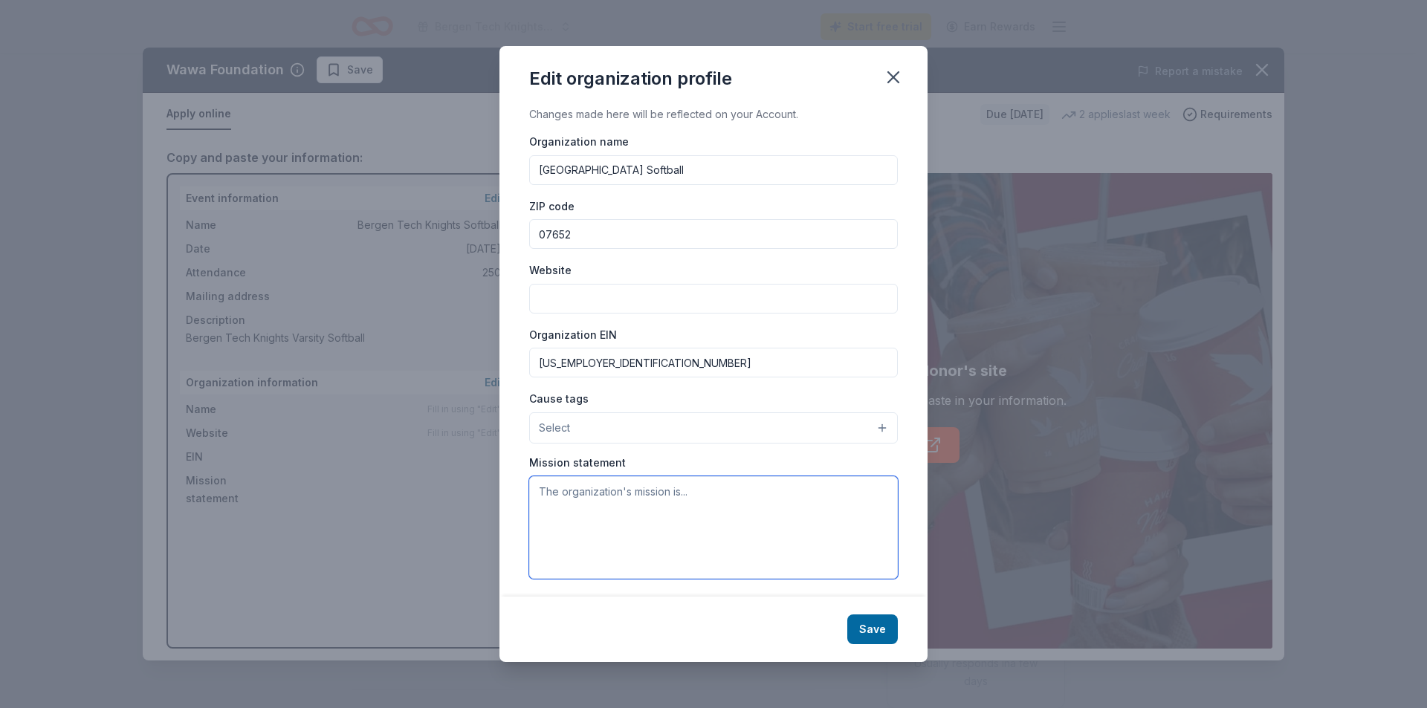
click at [759, 523] on textarea at bounding box center [713, 527] width 369 height 103
paste textarea "The young [DEMOGRAPHIC_DATA] in our organization are of ages [DEMOGRAPHIC_DATA]…"
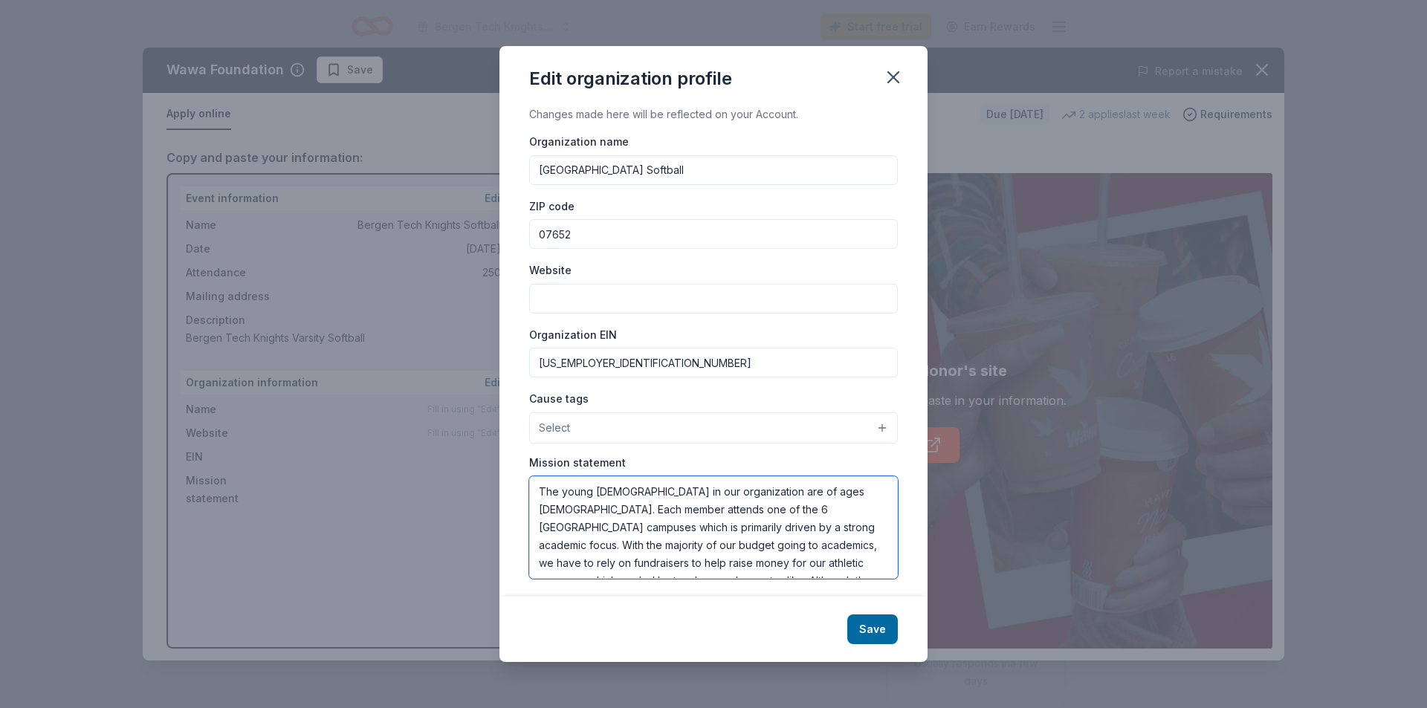
scroll to position [98, 0]
type textarea "The young [DEMOGRAPHIC_DATA] in our organization are of ages [DEMOGRAPHIC_DATA]…"
click at [876, 640] on button "Save" at bounding box center [872, 630] width 51 height 30
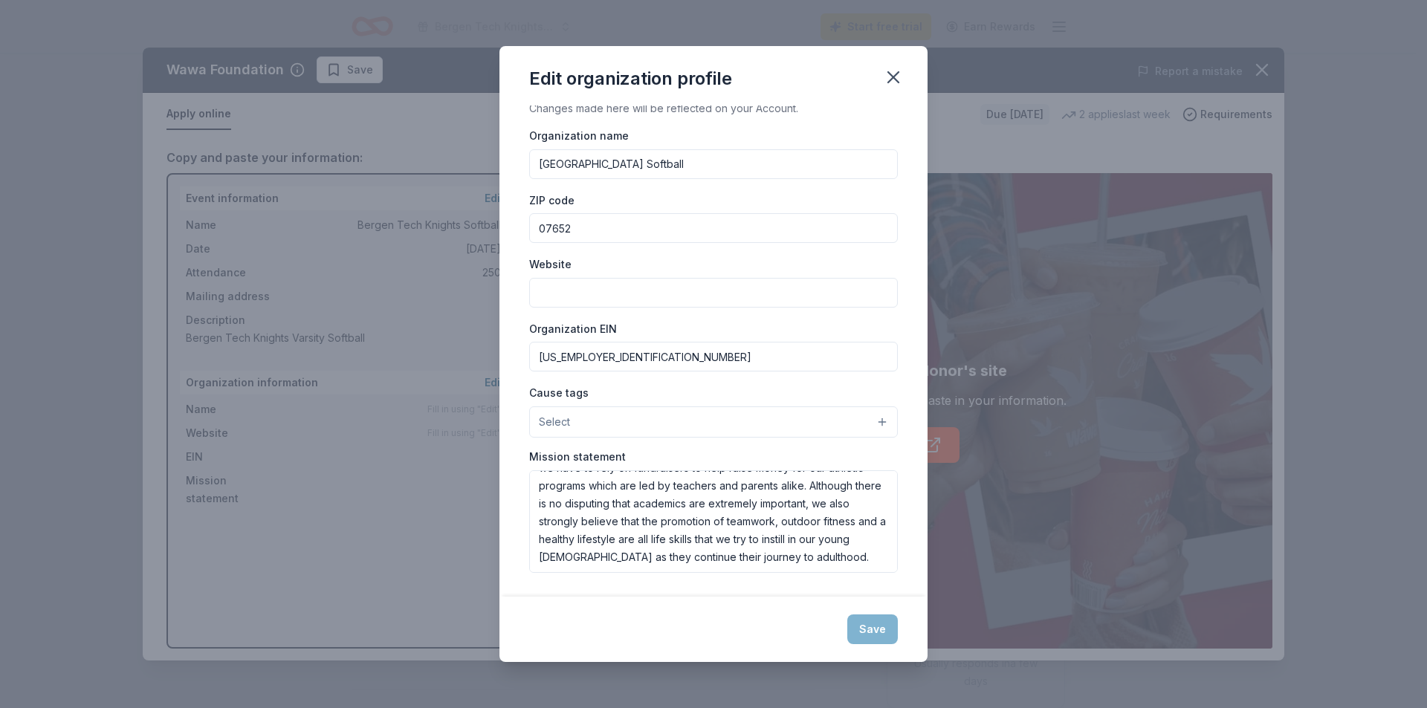
click at [788, 363] on input "[US_EMPLOYER_IDENTIFICATION_NUMBER]" at bounding box center [713, 357] width 369 height 30
click at [799, 572] on textarea "The young [DEMOGRAPHIC_DATA] in our organization are of ages [DEMOGRAPHIC_DATA]…" at bounding box center [713, 521] width 369 height 103
click at [879, 635] on div "Save" at bounding box center [713, 629] width 428 height 65
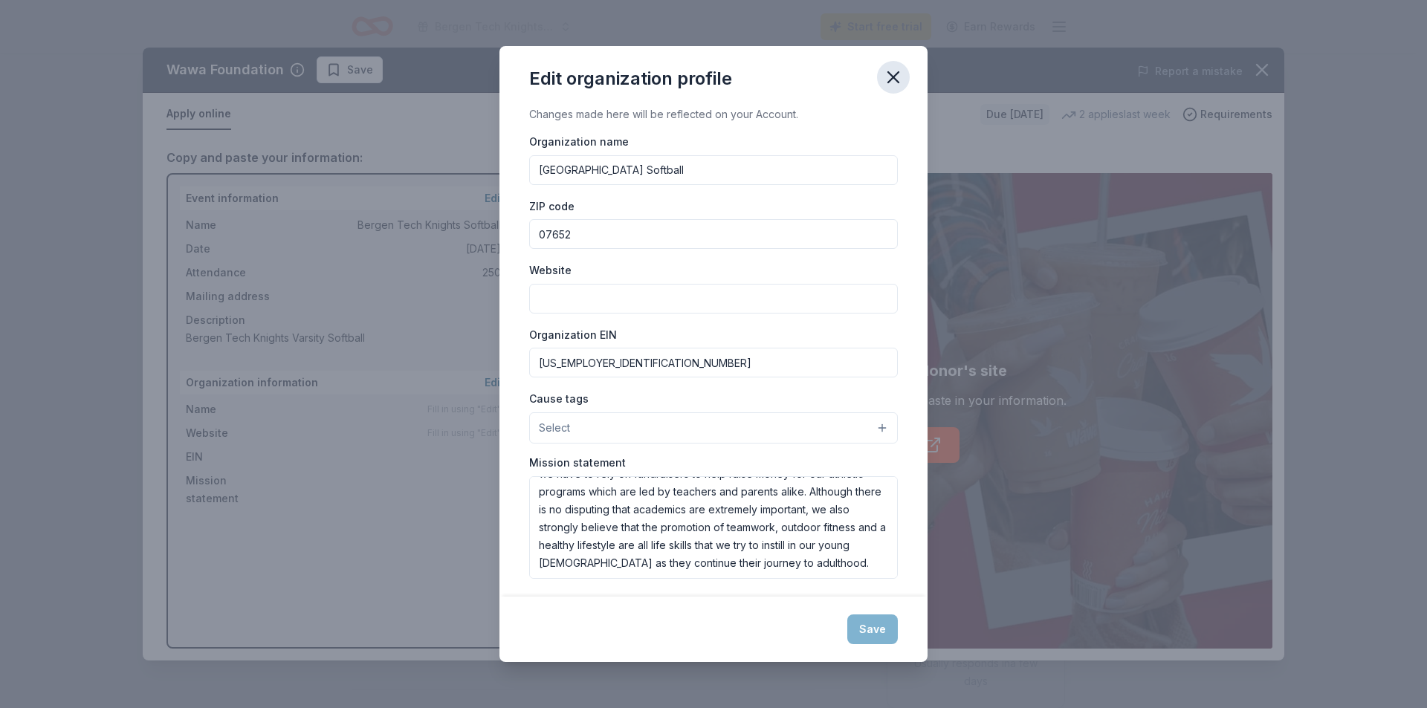
click at [900, 71] on icon "button" at bounding box center [893, 77] width 21 height 21
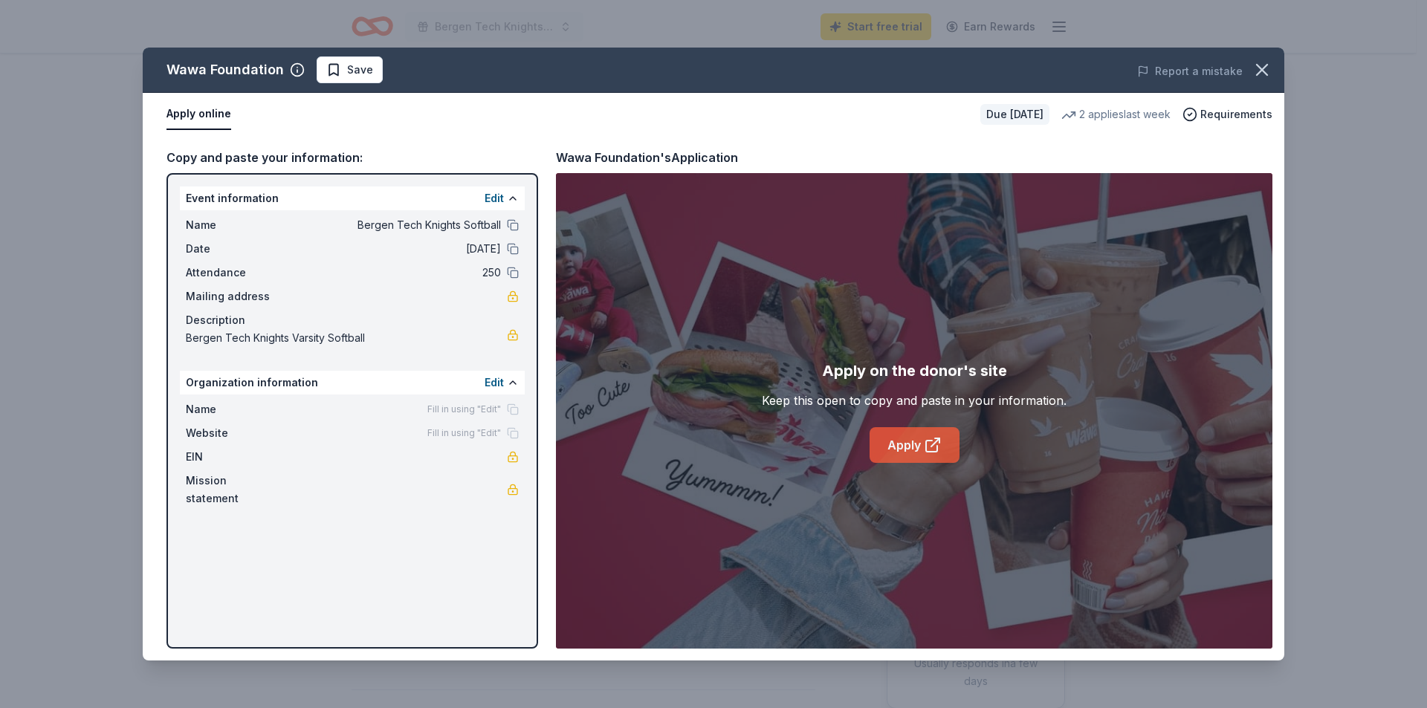
click at [922, 451] on link "Apply" at bounding box center [915, 445] width 90 height 36
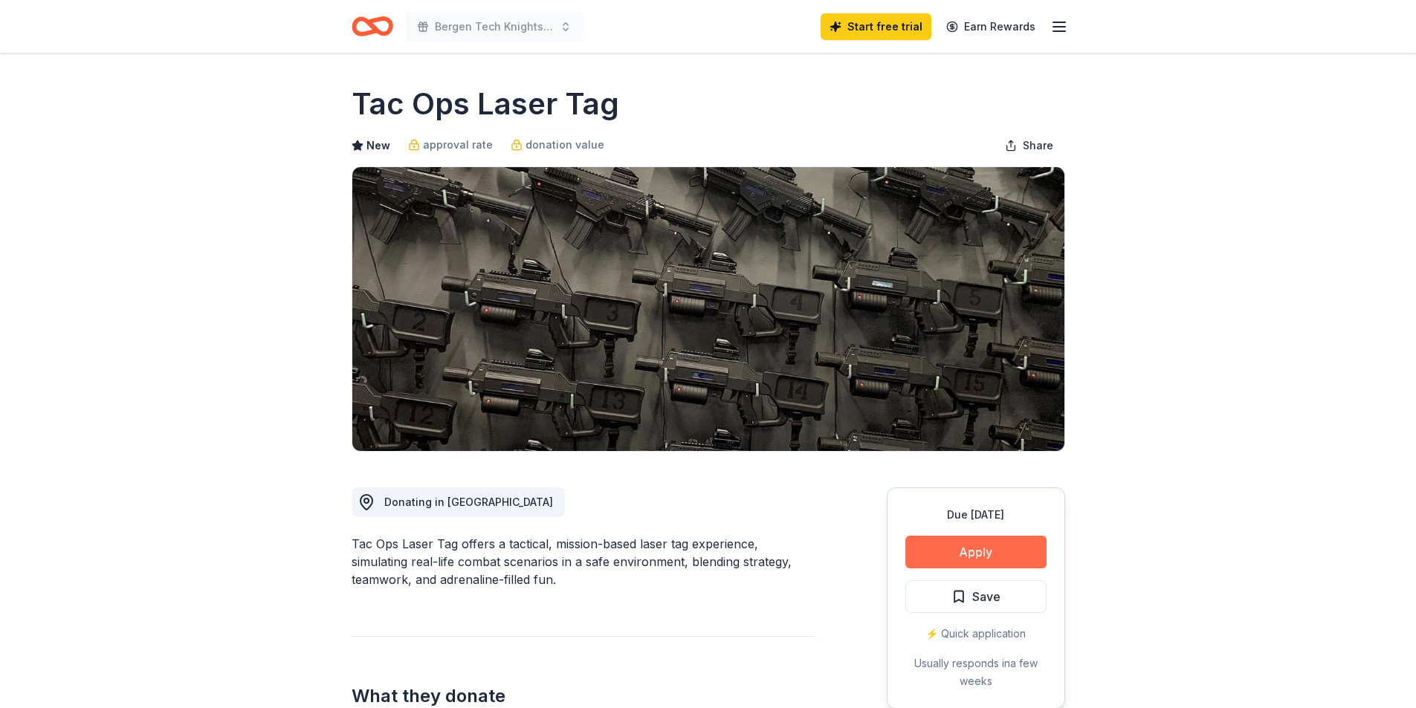
click at [948, 552] on button "Apply" at bounding box center [975, 552] width 141 height 33
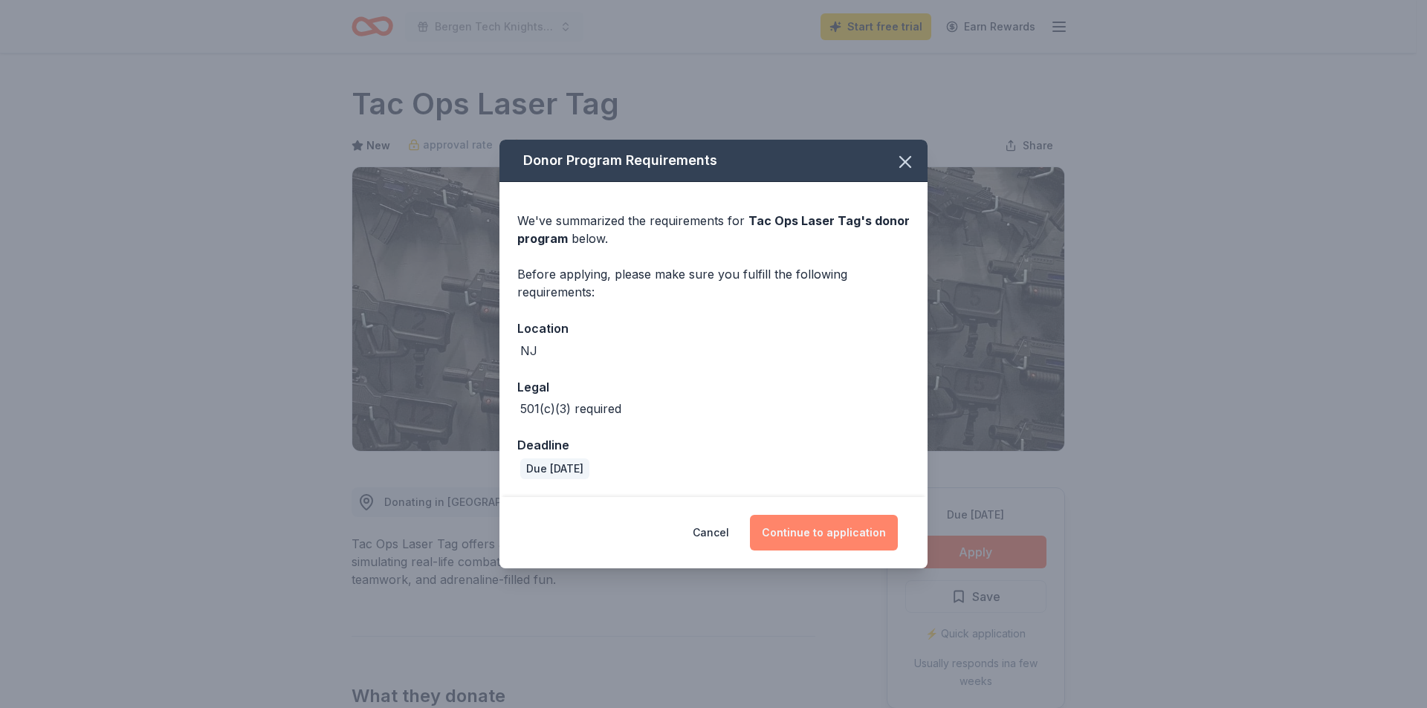
click at [835, 537] on button "Continue to application" at bounding box center [824, 533] width 148 height 36
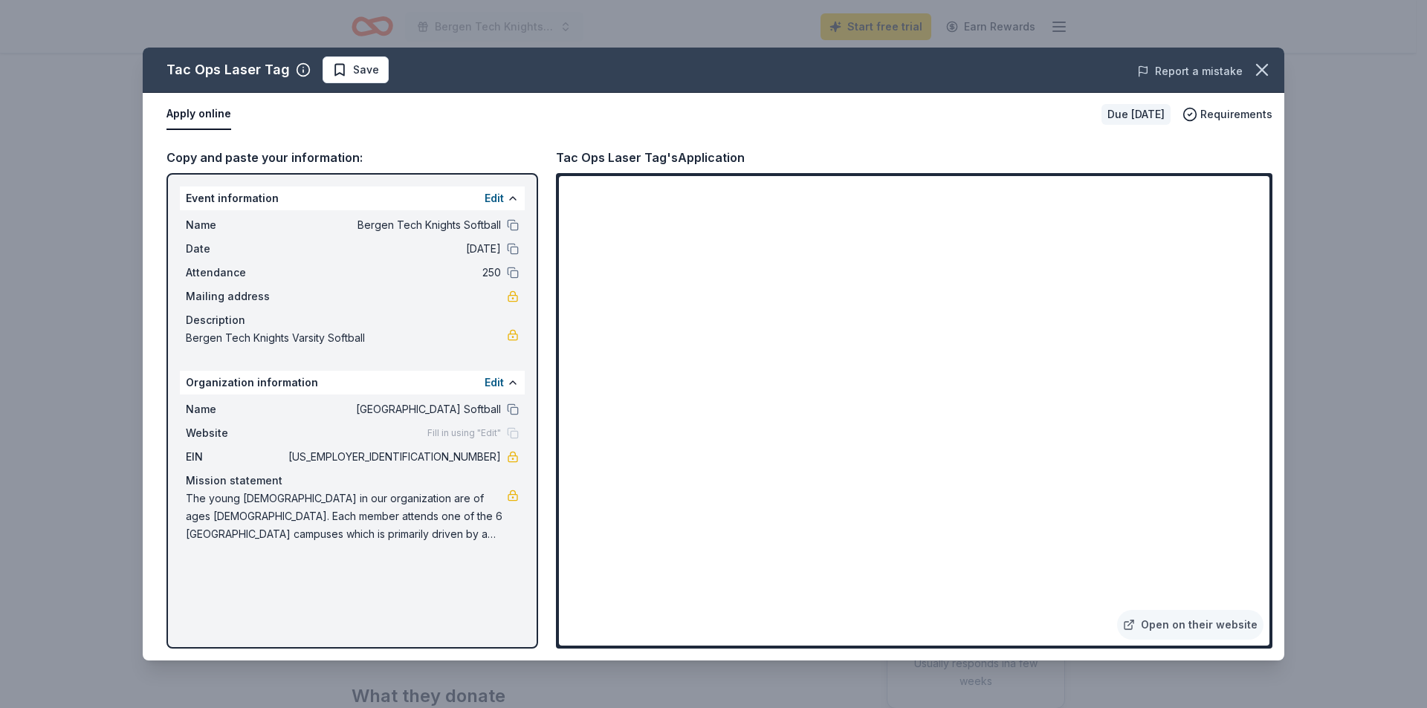
drag, startPoint x: 1273, startPoint y: 63, endPoint x: 1190, endPoint y: 66, distance: 83.3
click at [1269, 63] on button "button" at bounding box center [1262, 70] width 33 height 33
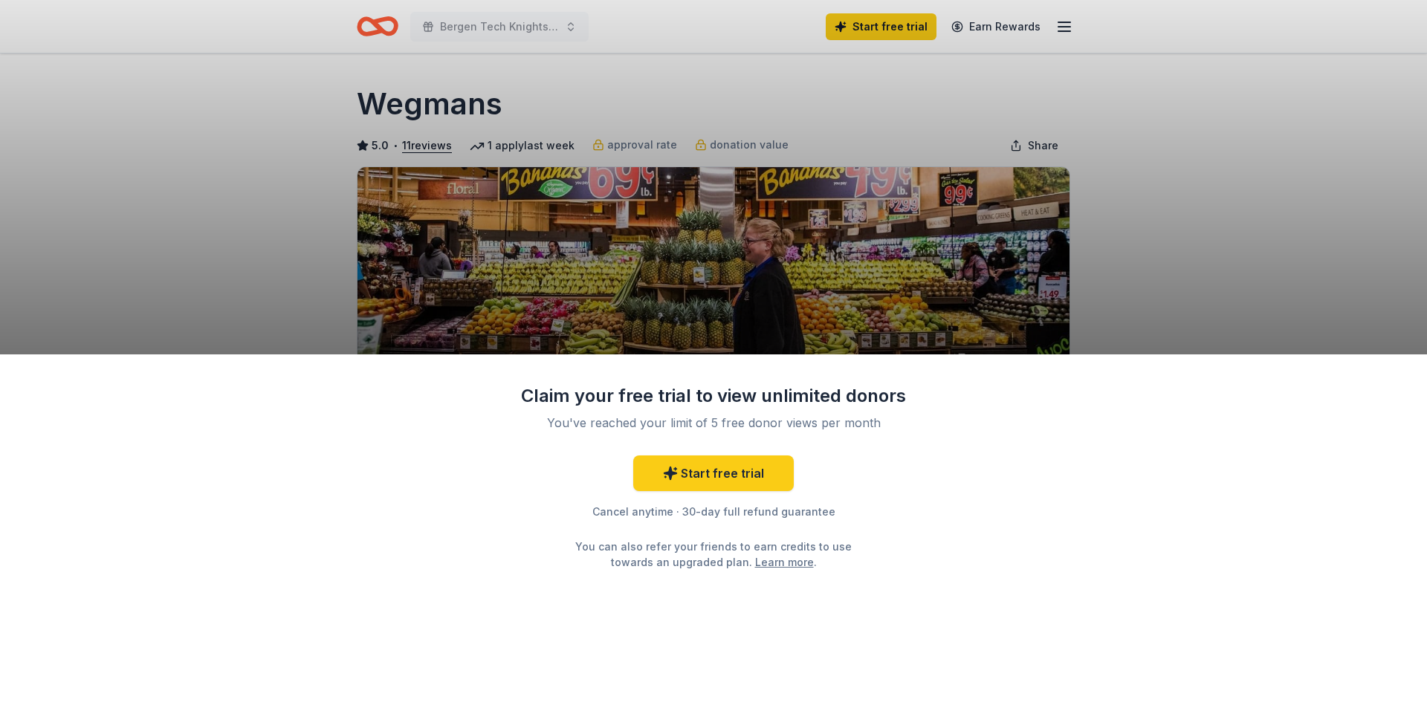
click at [952, 482] on div "Claim your free trial to view unlimited donors You've reached your limit of 5 f…" at bounding box center [713, 532] width 1427 height 355
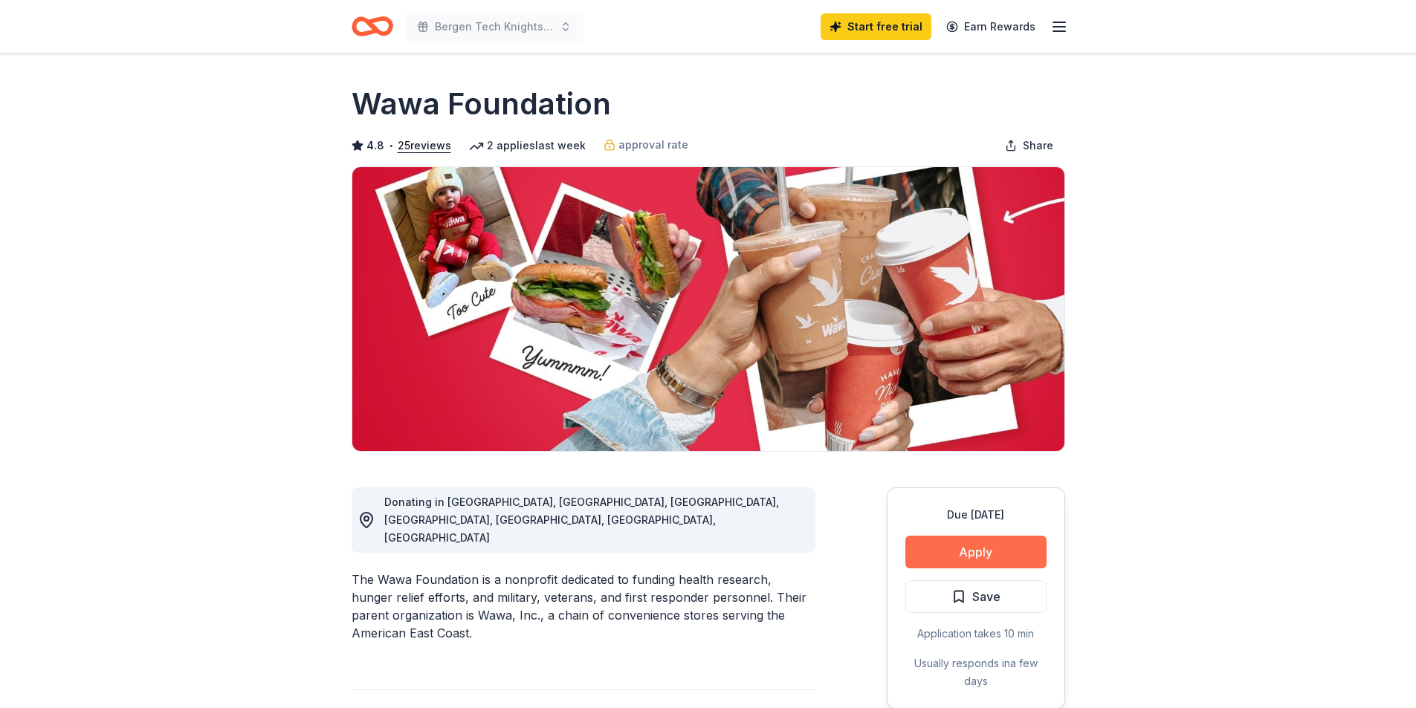
click at [997, 548] on button "Apply" at bounding box center [975, 552] width 141 height 33
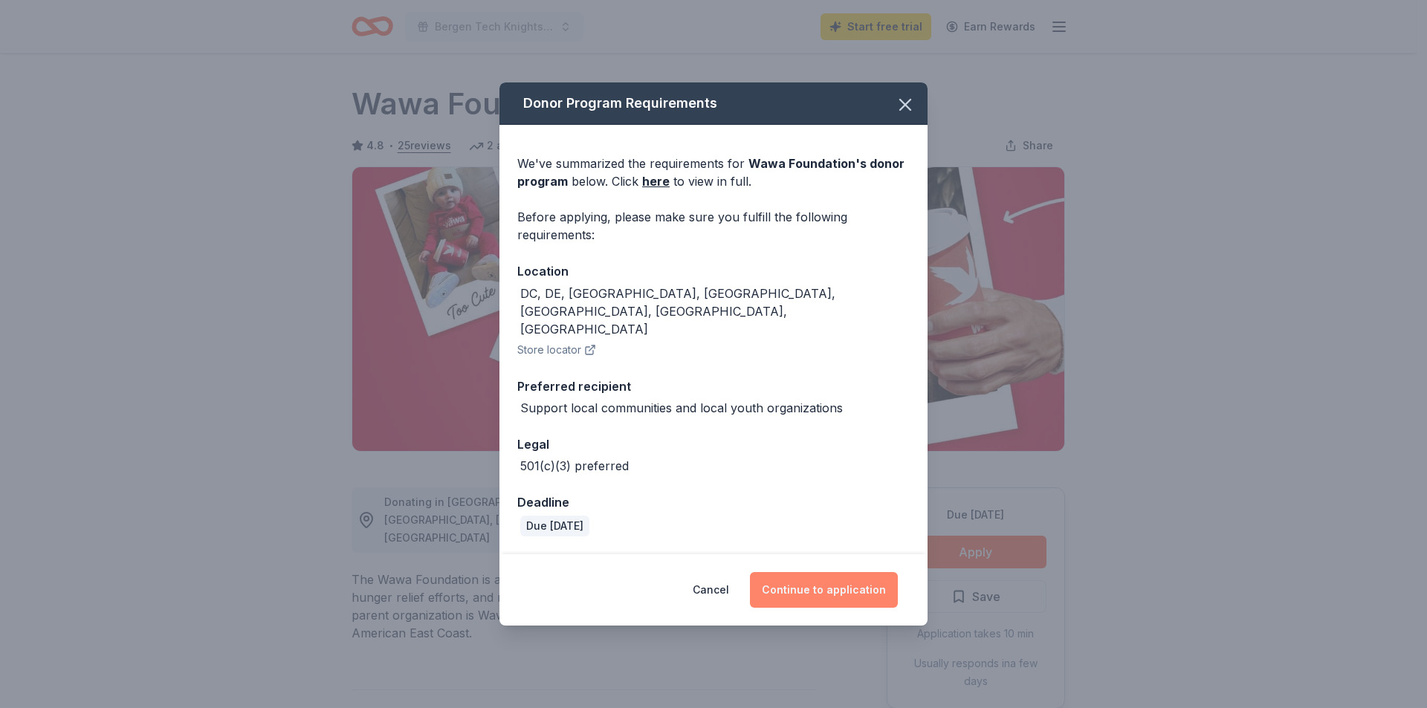
click at [809, 577] on button "Continue to application" at bounding box center [824, 590] width 148 height 36
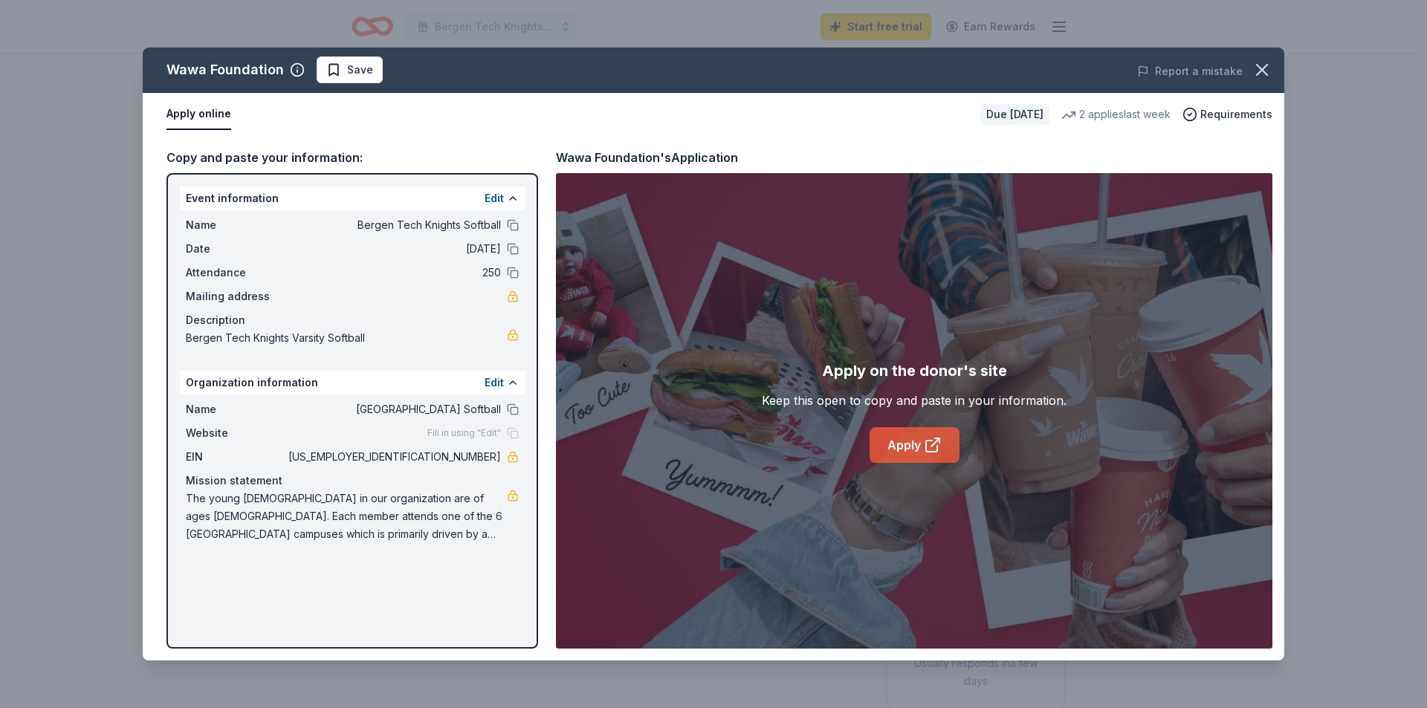
click at [884, 453] on link "Apply" at bounding box center [915, 445] width 90 height 36
click at [1260, 71] on icon "button" at bounding box center [1262, 69] width 21 height 21
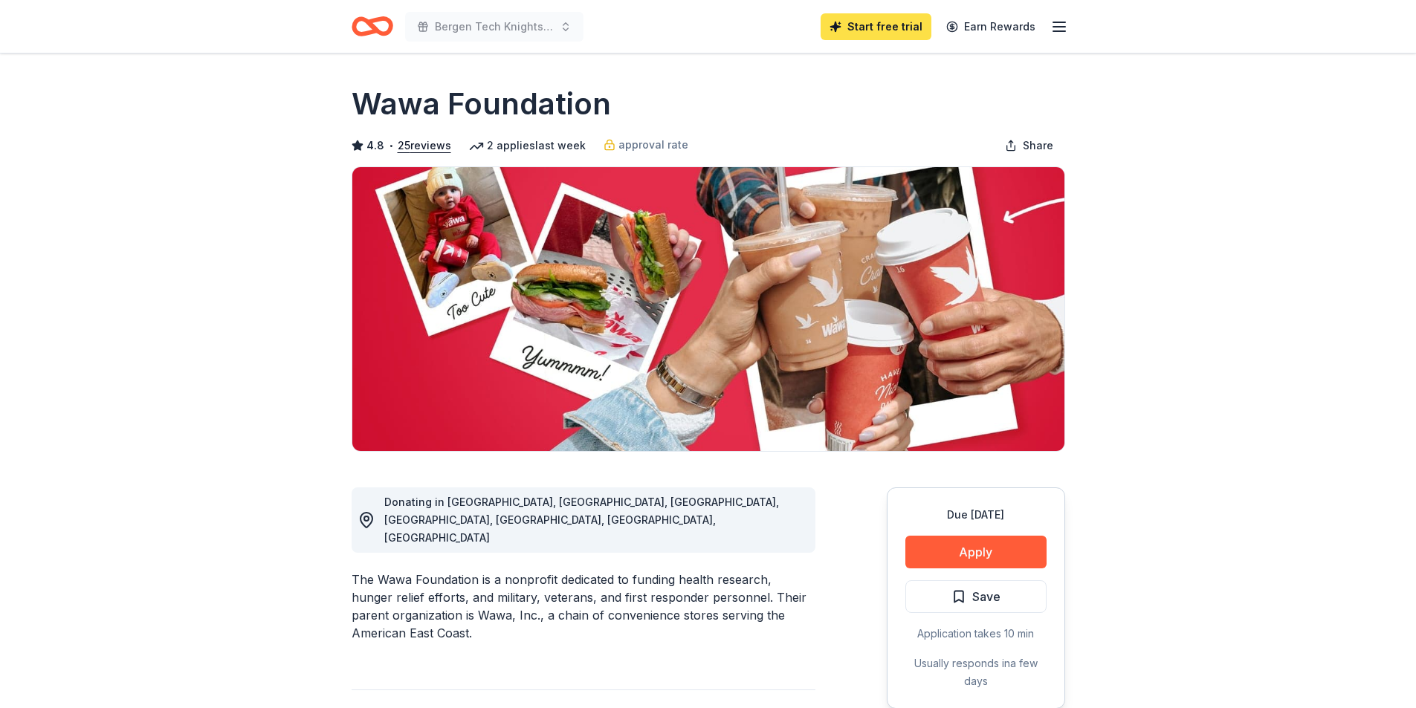
click at [896, 26] on link "Start free trial" at bounding box center [876, 26] width 111 height 27
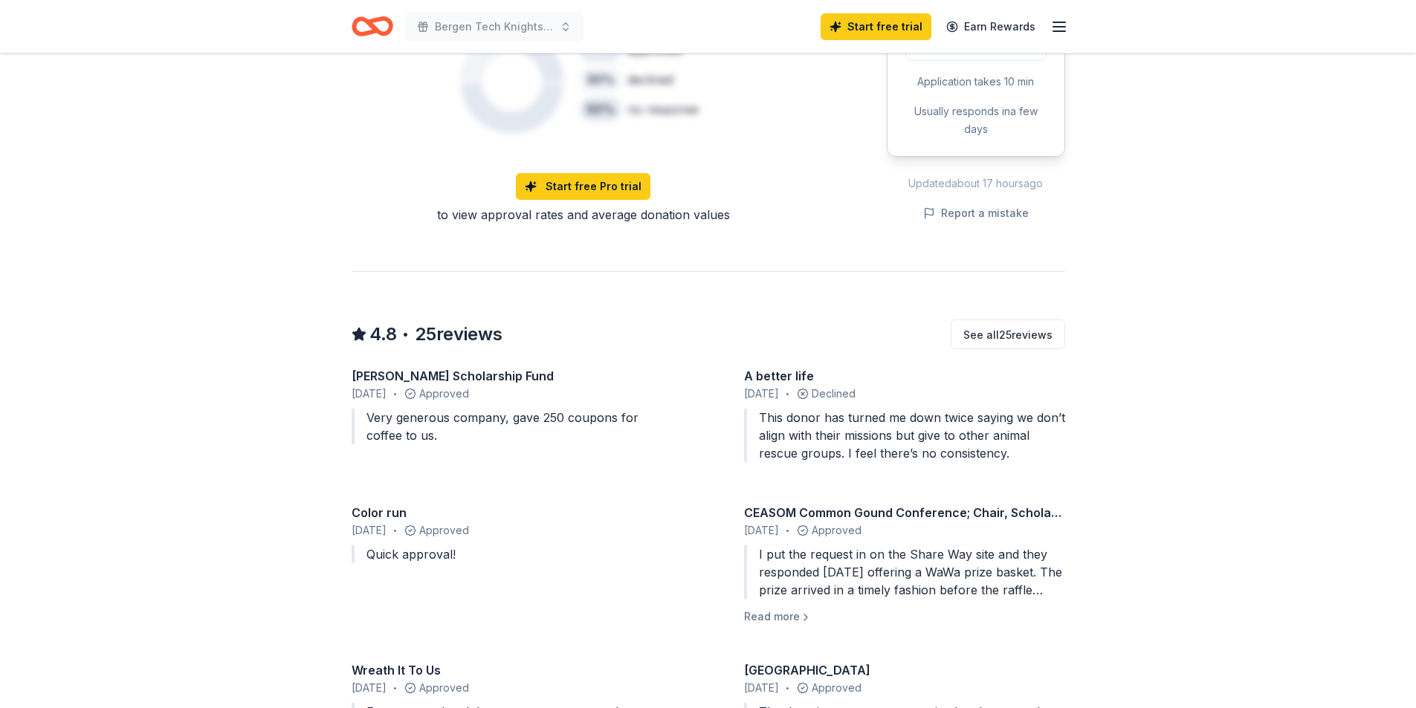
scroll to position [1114, 0]
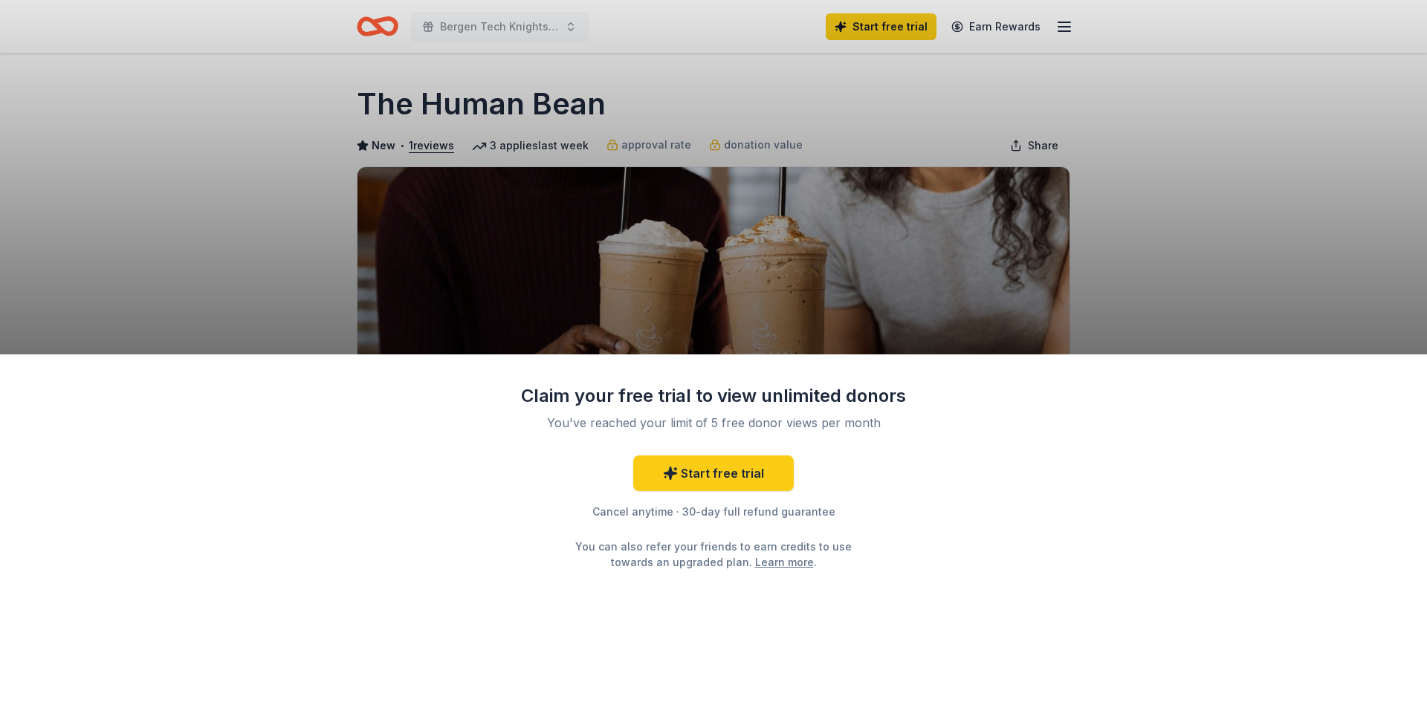
click at [1014, 551] on div "Claim your free trial to view unlimited donors You've reached your limit of 5 f…" at bounding box center [713, 532] width 1427 height 355
click at [715, 470] on link "Start free trial" at bounding box center [713, 474] width 161 height 36
